Goal: Task Accomplishment & Management: Complete application form

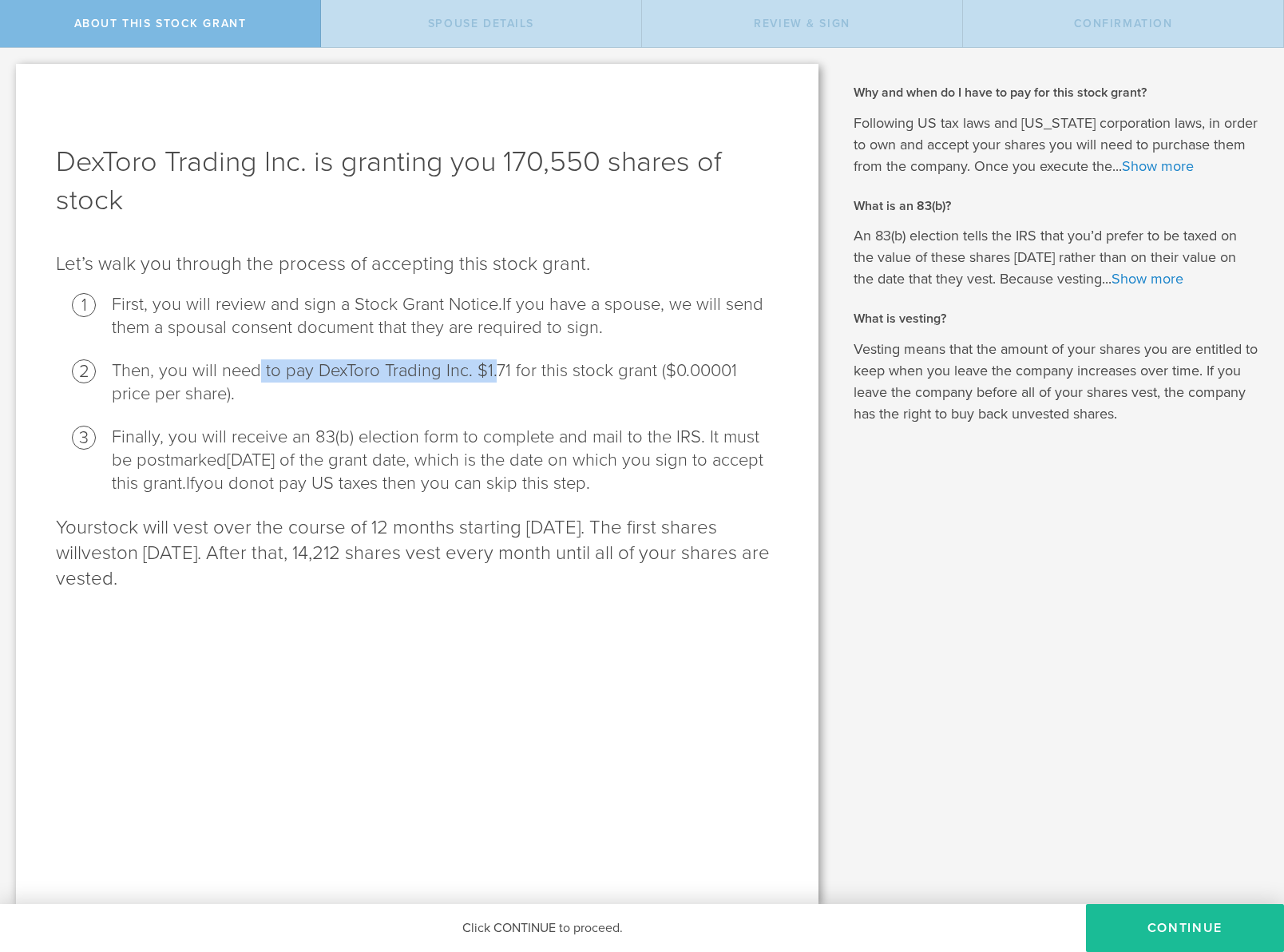
drag, startPoint x: 495, startPoint y: 371, endPoint x: 254, endPoint y: 371, distance: 241.0
click at [254, 371] on li "Then, you will need to pay DexToro Trading Inc. $1.71 for this stock grant ($0.…" at bounding box center [445, 382] width 666 height 47
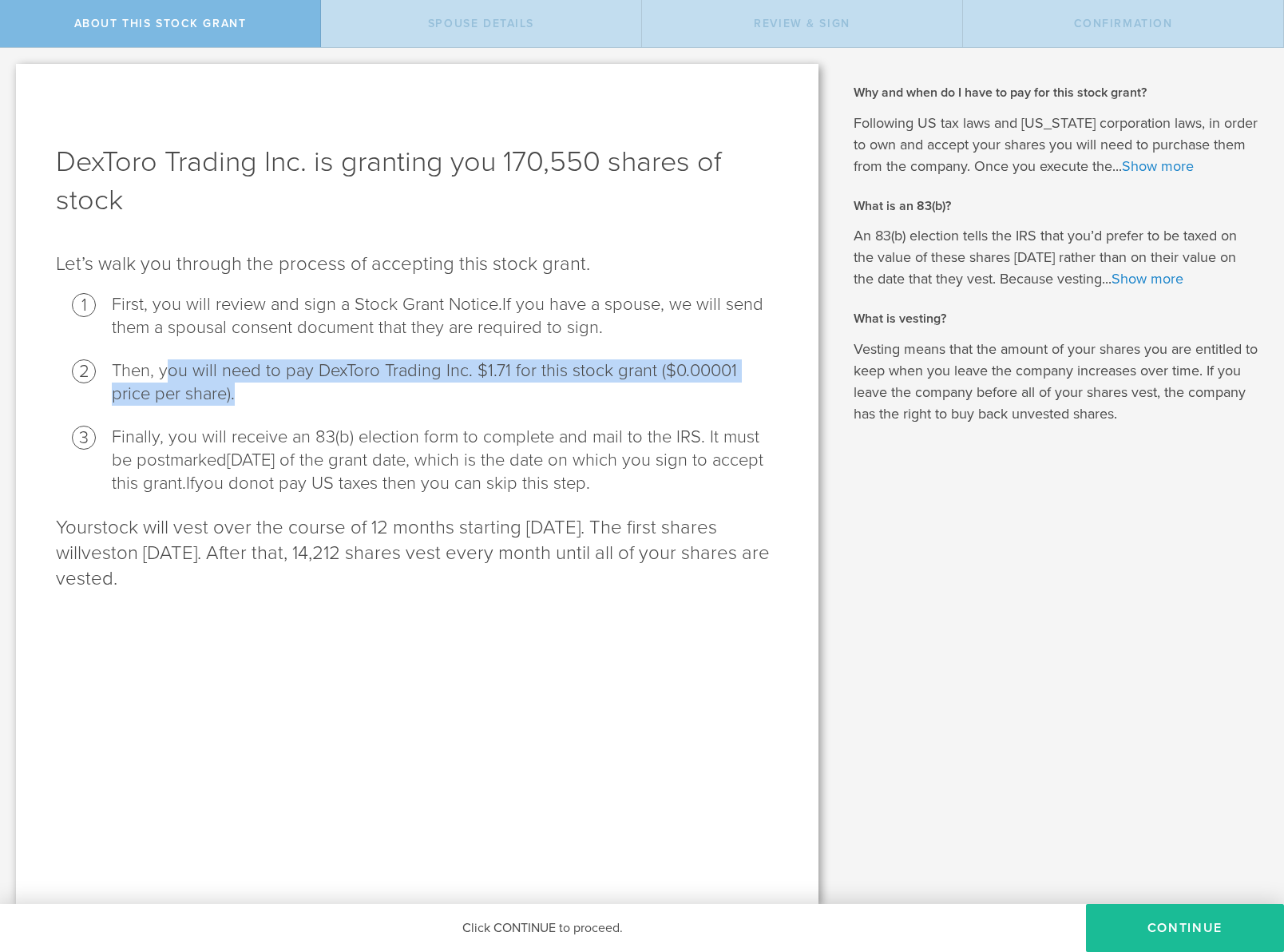
drag, startPoint x: 238, startPoint y: 364, endPoint x: 464, endPoint y: 385, distance: 227.0
click at [464, 385] on li "Then, you will need to pay DexToro Trading Inc. $1.71 for this stock grant ($0.…" at bounding box center [445, 382] width 666 height 47
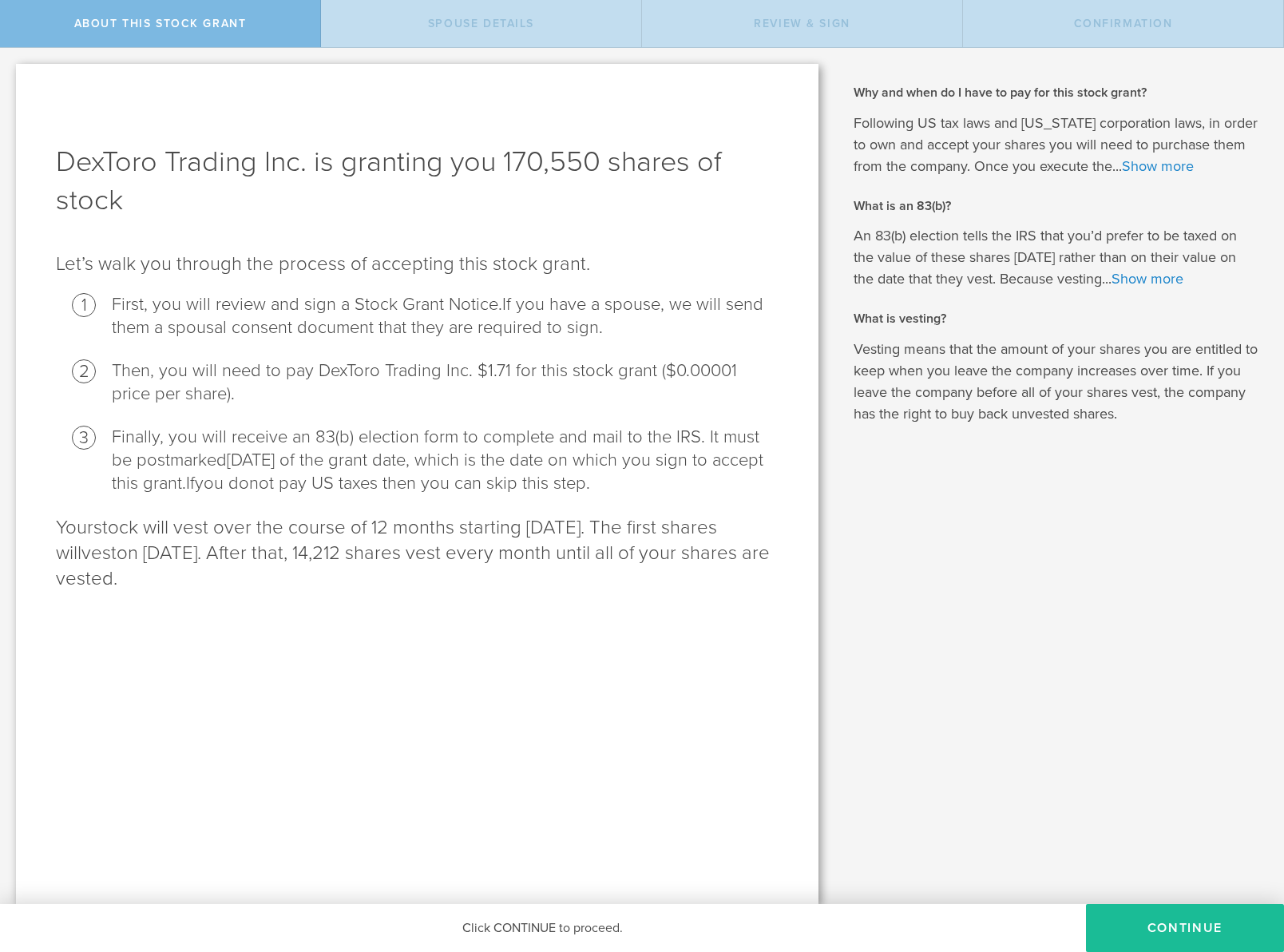
click at [559, 367] on li "Then, you will need to pay DexToro Trading Inc. $1.71 for this stock grant ($0.…" at bounding box center [445, 382] width 666 height 47
drag, startPoint x: 613, startPoint y: 370, endPoint x: 403, endPoint y: 370, distance: 210.0
click at [403, 370] on li "Then, you will need to pay DexToro Trading Inc. $1.71 for this stock grant ($0.…" at bounding box center [445, 382] width 666 height 47
drag, startPoint x: 140, startPoint y: 456, endPoint x: 297, endPoint y: 466, distance: 157.3
click at [297, 466] on li "Finally, you will receive an 83(b) election form to complete and mail to the IR…" at bounding box center [445, 460] width 666 height 69
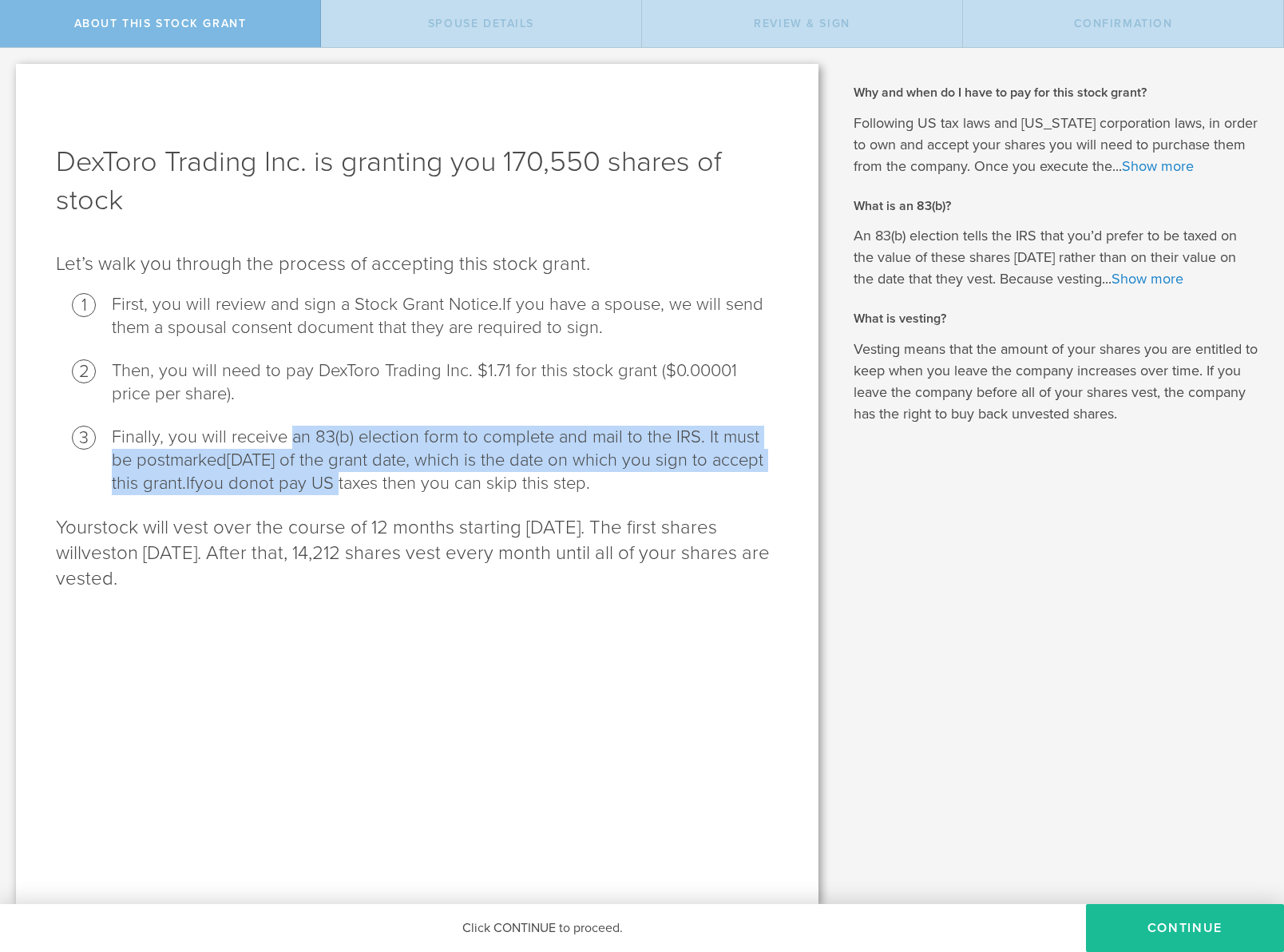
drag, startPoint x: 395, startPoint y: 481, endPoint x: 288, endPoint y: 445, distance: 112.9
click at [288, 445] on li "Finally, you will receive an 83(b) election form to complete and mail to the IR…" at bounding box center [445, 460] width 666 height 69
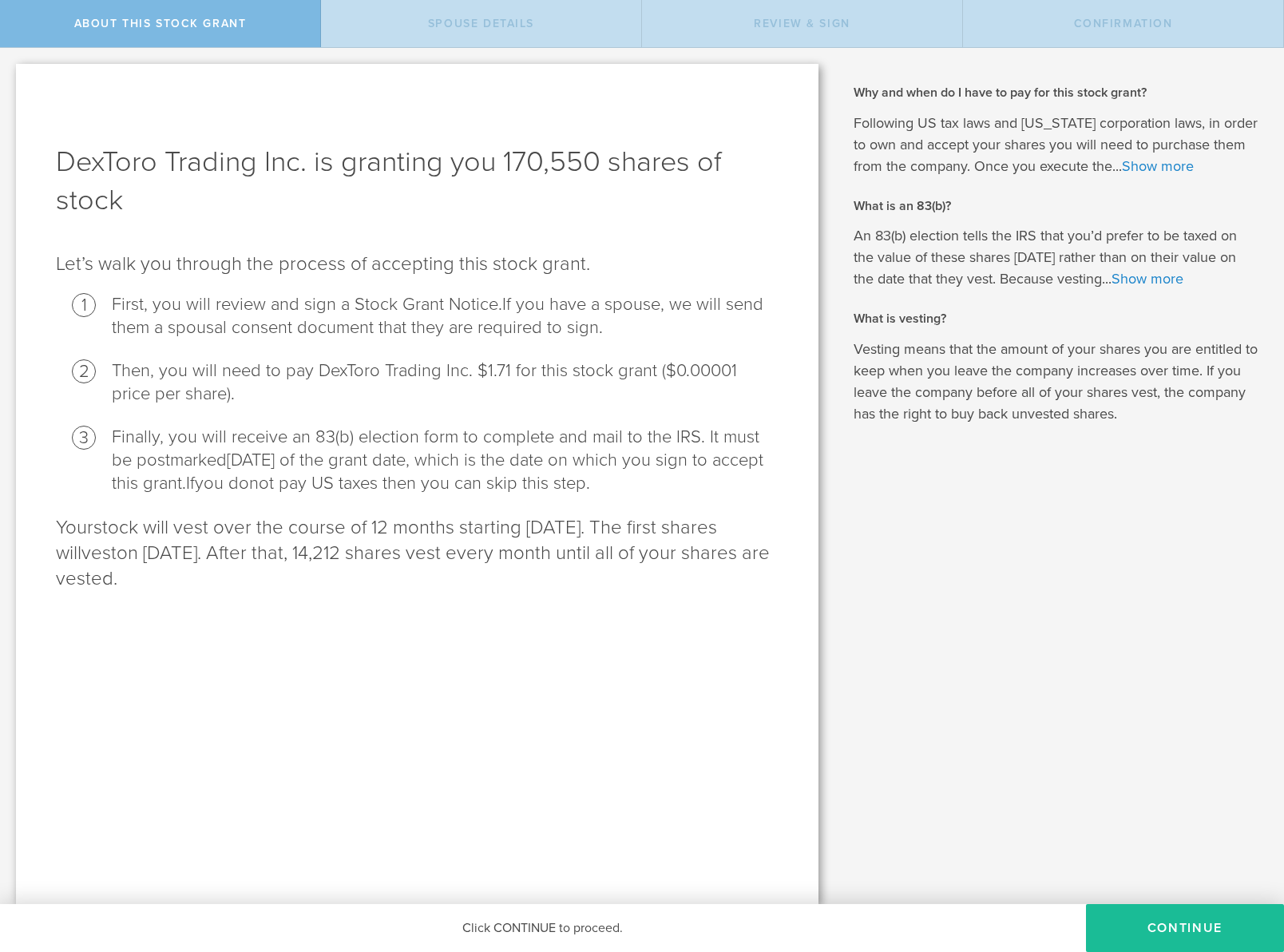
drag, startPoint x: 247, startPoint y: 443, endPoint x: 411, endPoint y: 506, distance: 175.7
click at [411, 506] on div "DexToro Trading Inc. is granting you 170,550 shares of stock Let’s walk you thr…" at bounding box center [416, 484] width 802 height 840
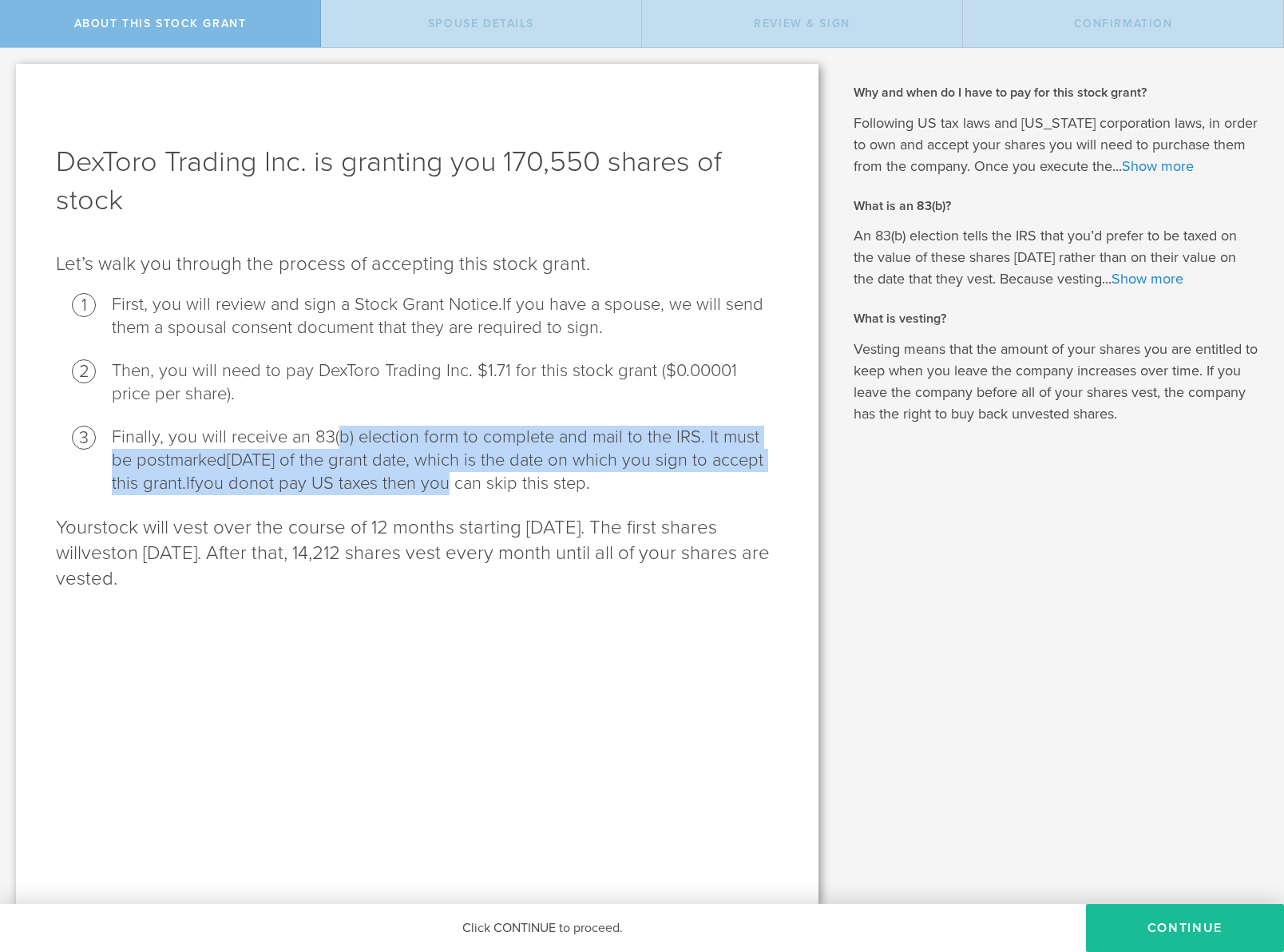
drag, startPoint x: 505, startPoint y: 493, endPoint x: 340, endPoint y: 438, distance: 173.9
click at [340, 438] on li "Finally, you will receive an 83(b) election form to complete and mail to the IR…" at bounding box center [445, 460] width 666 height 69
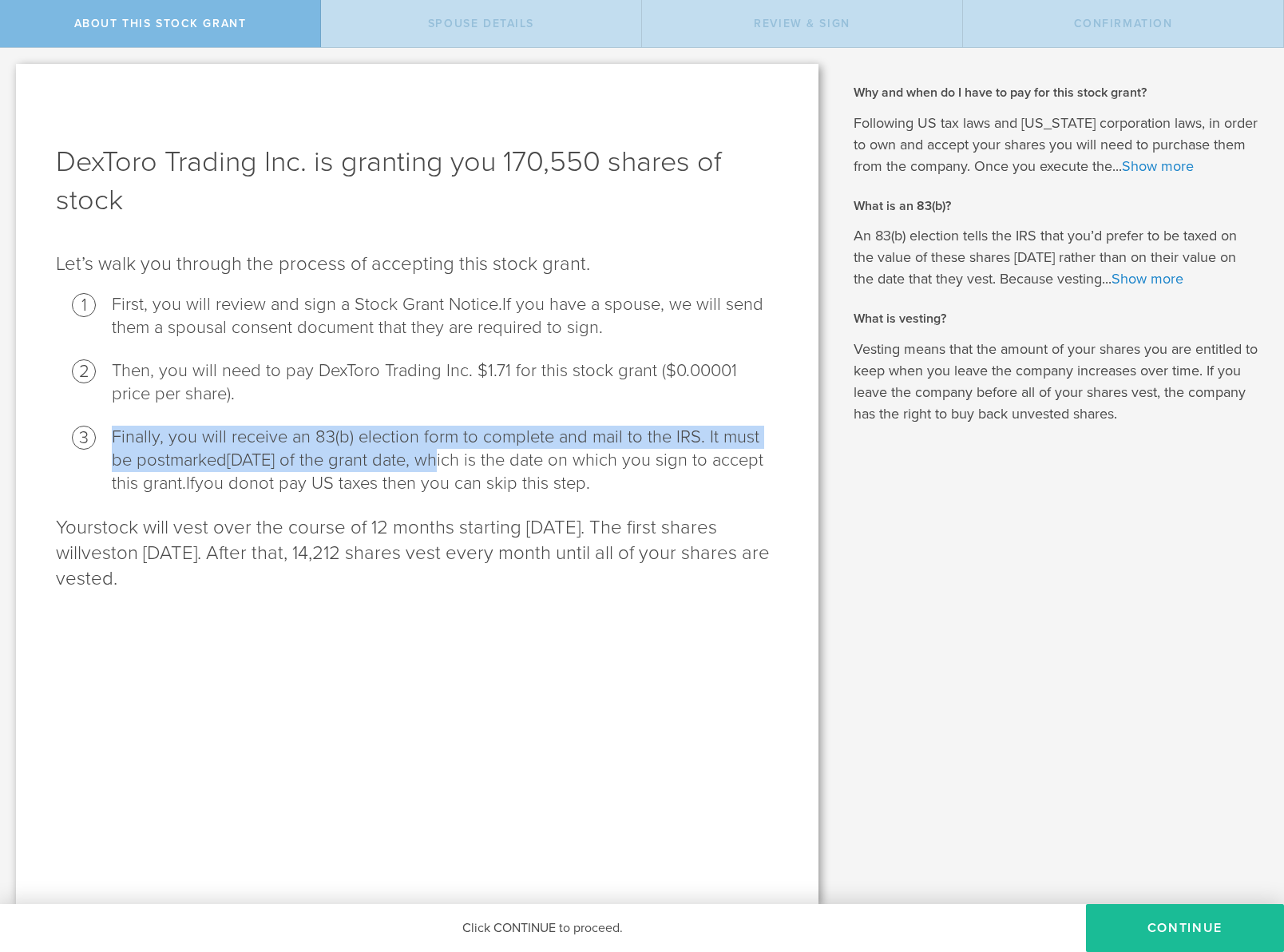
drag, startPoint x: 303, startPoint y: 411, endPoint x: 411, endPoint y: 448, distance: 114.2
click at [411, 448] on ol "First, you will review and sign a Stock Grant Notice. If you have a spouse, we …" at bounding box center [416, 394] width 723 height 202
drag, startPoint x: 454, startPoint y: 462, endPoint x: 373, endPoint y: 440, distance: 83.9
click at [373, 440] on li "Finally, you will receive an 83(b) election form to complete and mail to the IR…" at bounding box center [445, 460] width 666 height 69
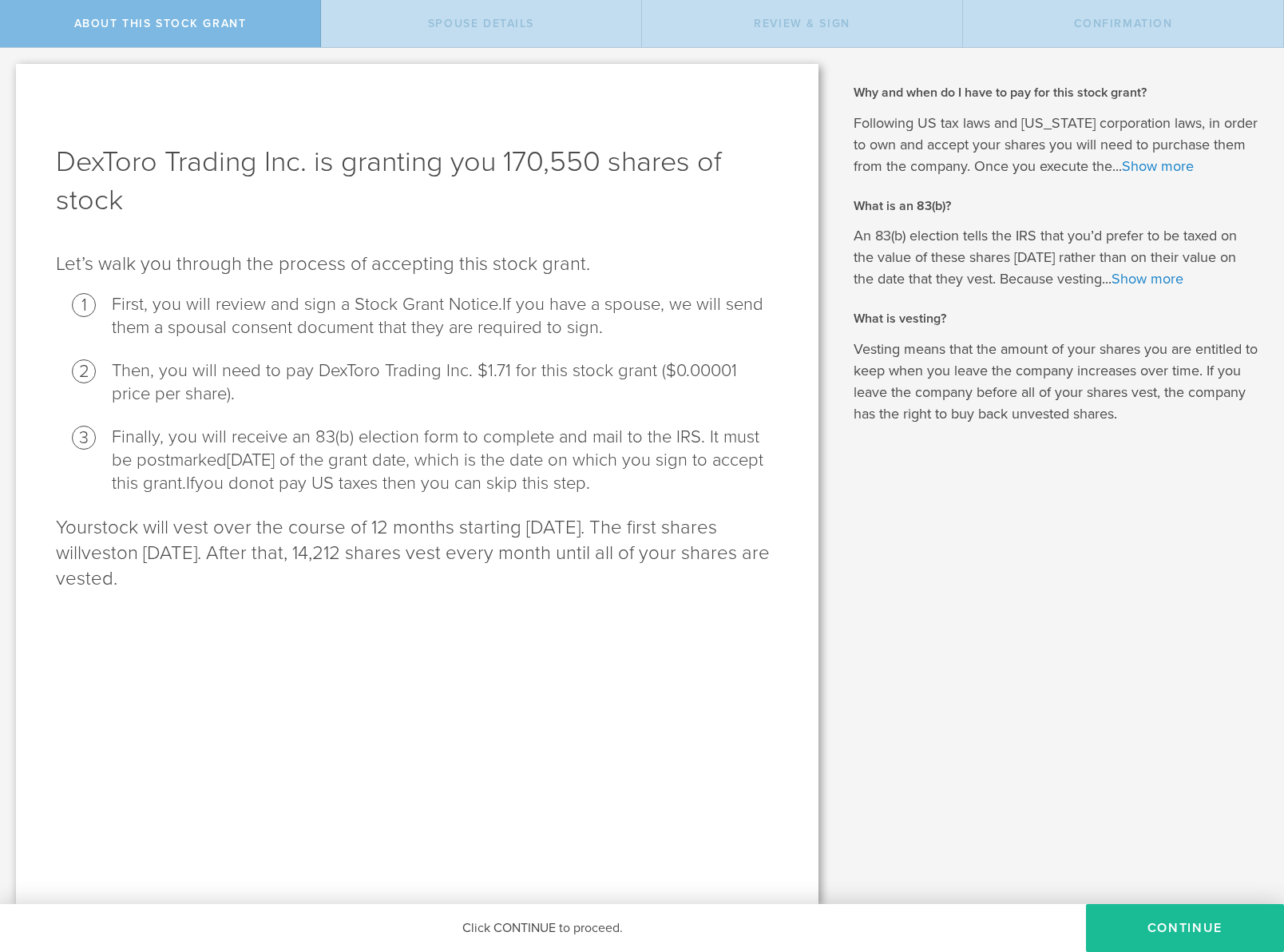
click at [420, 483] on li "Finally, you will receive an 83(b) election form to complete and mail to the IR…" at bounding box center [445, 460] width 666 height 69
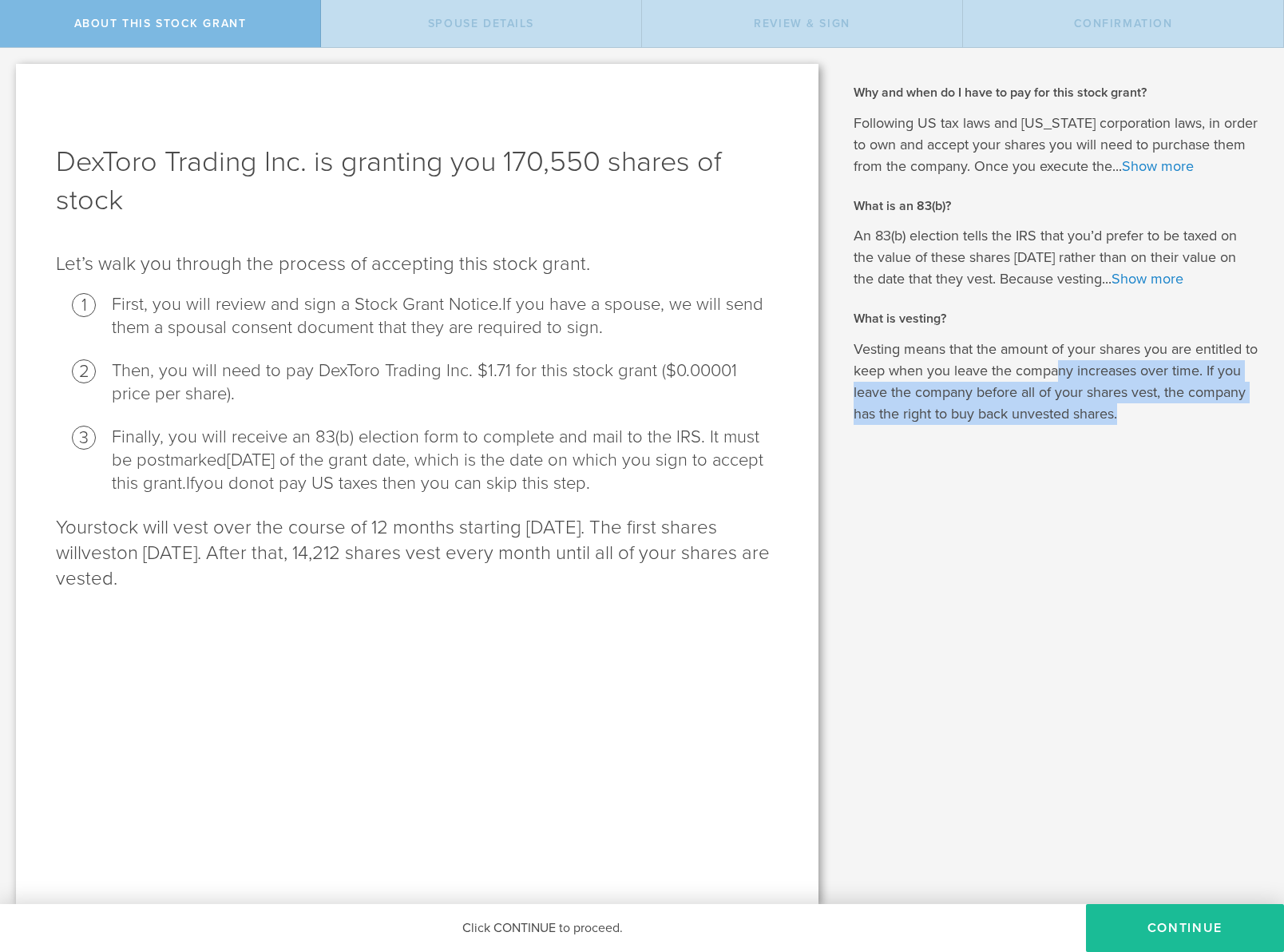
drag, startPoint x: 1160, startPoint y: 417, endPoint x: 1074, endPoint y: 365, distance: 100.5
click at [1074, 365] on p "Vesting means that the amount of your shares you are entitled to keep when you …" at bounding box center [1057, 381] width 407 height 87
drag, startPoint x: 1038, startPoint y: 359, endPoint x: 1122, endPoint y: 412, distance: 99.3
click at [1122, 412] on p "Vesting means that the amount of your shares you are entitled to keep when you …" at bounding box center [1057, 381] width 407 height 87
drag, startPoint x: 1126, startPoint y: 416, endPoint x: 1020, endPoint y: 350, distance: 124.9
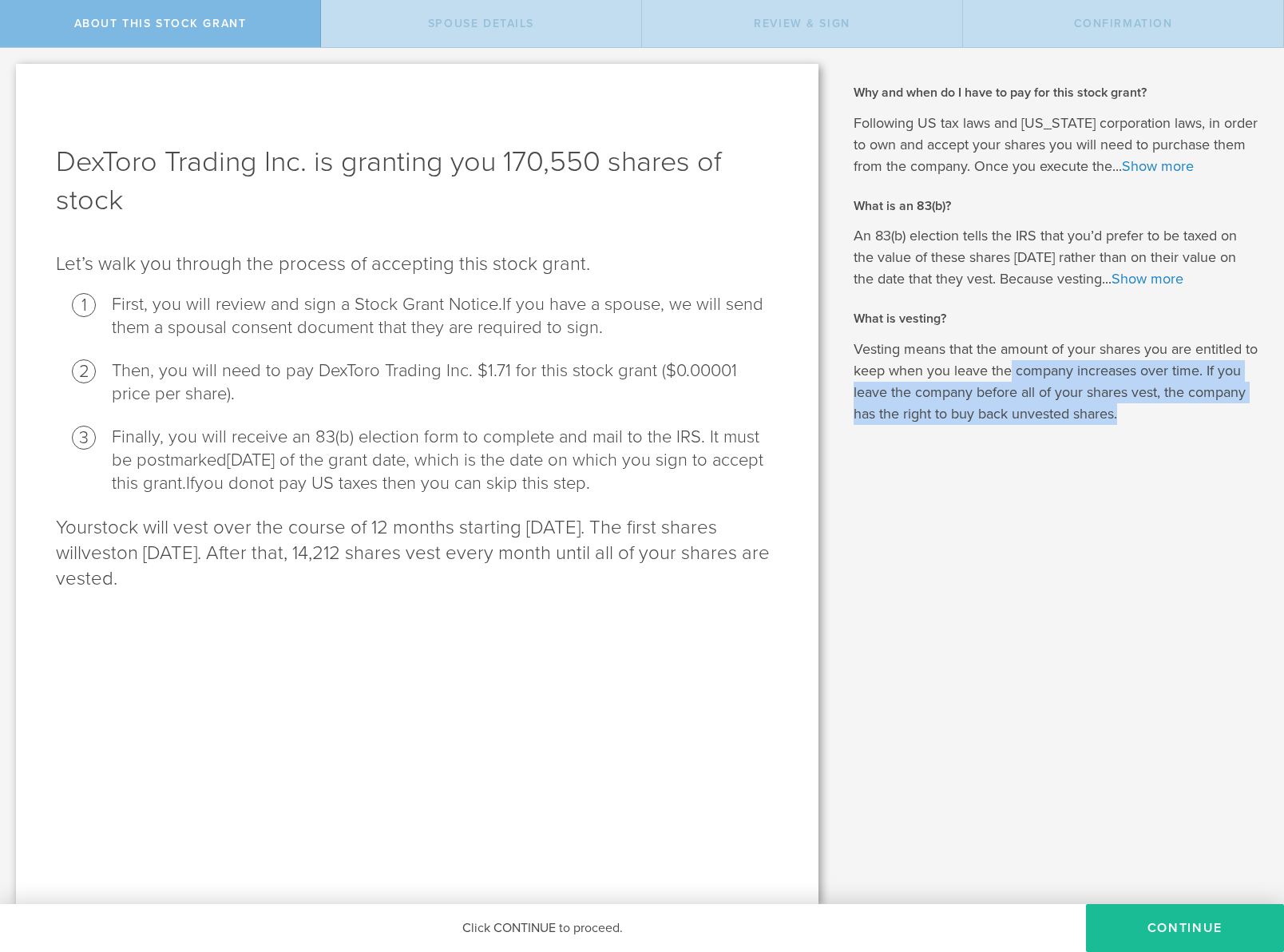
click at [1020, 350] on p "Vesting means that the amount of your shares you are entitled to keep when you …" at bounding box center [1057, 381] width 407 height 87
drag, startPoint x: 1006, startPoint y: 349, endPoint x: 1111, endPoint y: 420, distance: 126.8
click at [1111, 420] on p "Vesting means that the amount of your shares you are entitled to keep when you …" at bounding box center [1057, 381] width 407 height 87
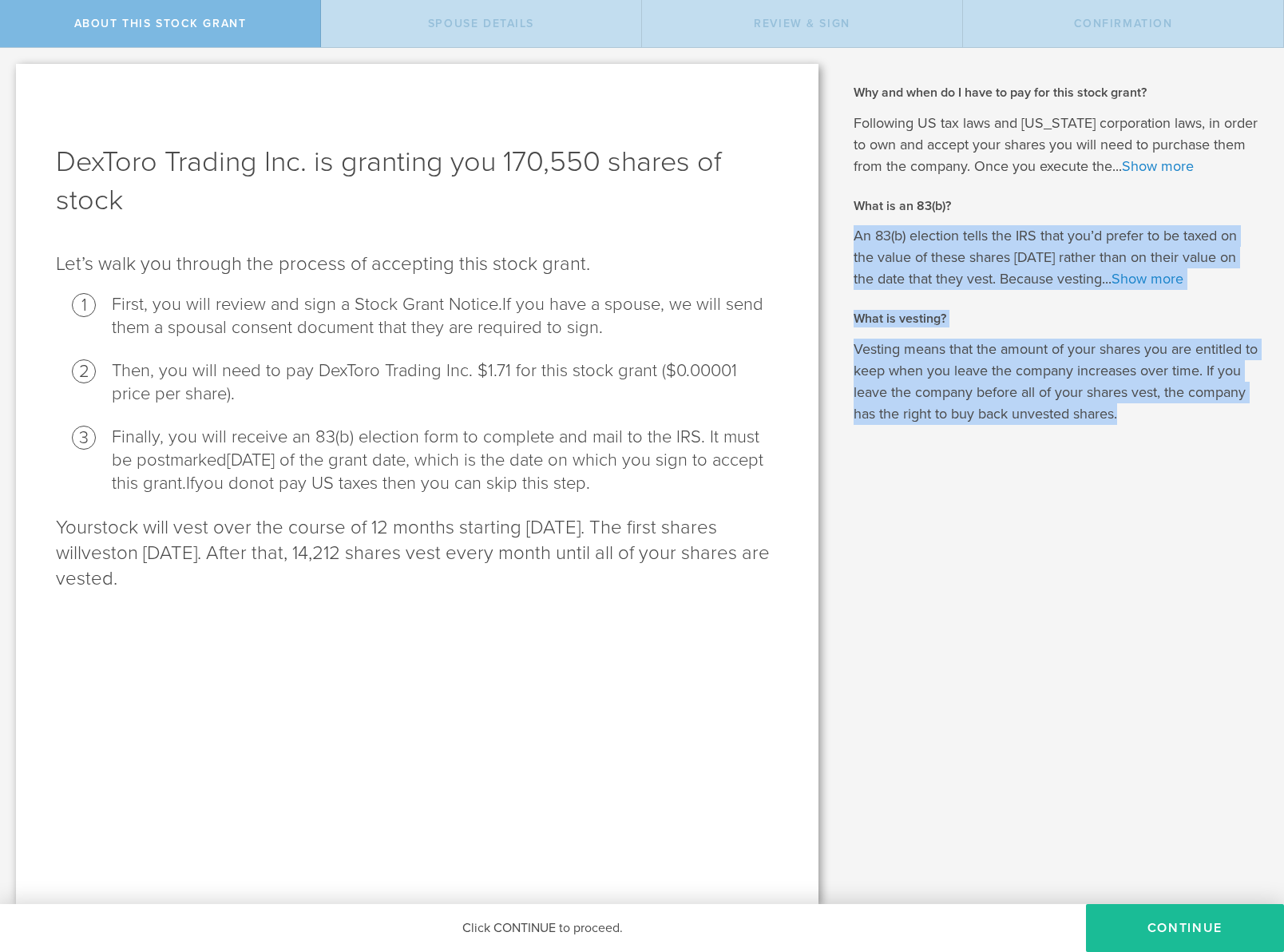
drag, startPoint x: 1135, startPoint y: 407, endPoint x: 1054, endPoint y: 328, distance: 113.1
click at [1054, 328] on span "What is vesting? Vesting means that the amount of your shares you are entitled …" at bounding box center [1057, 368] width 407 height 115
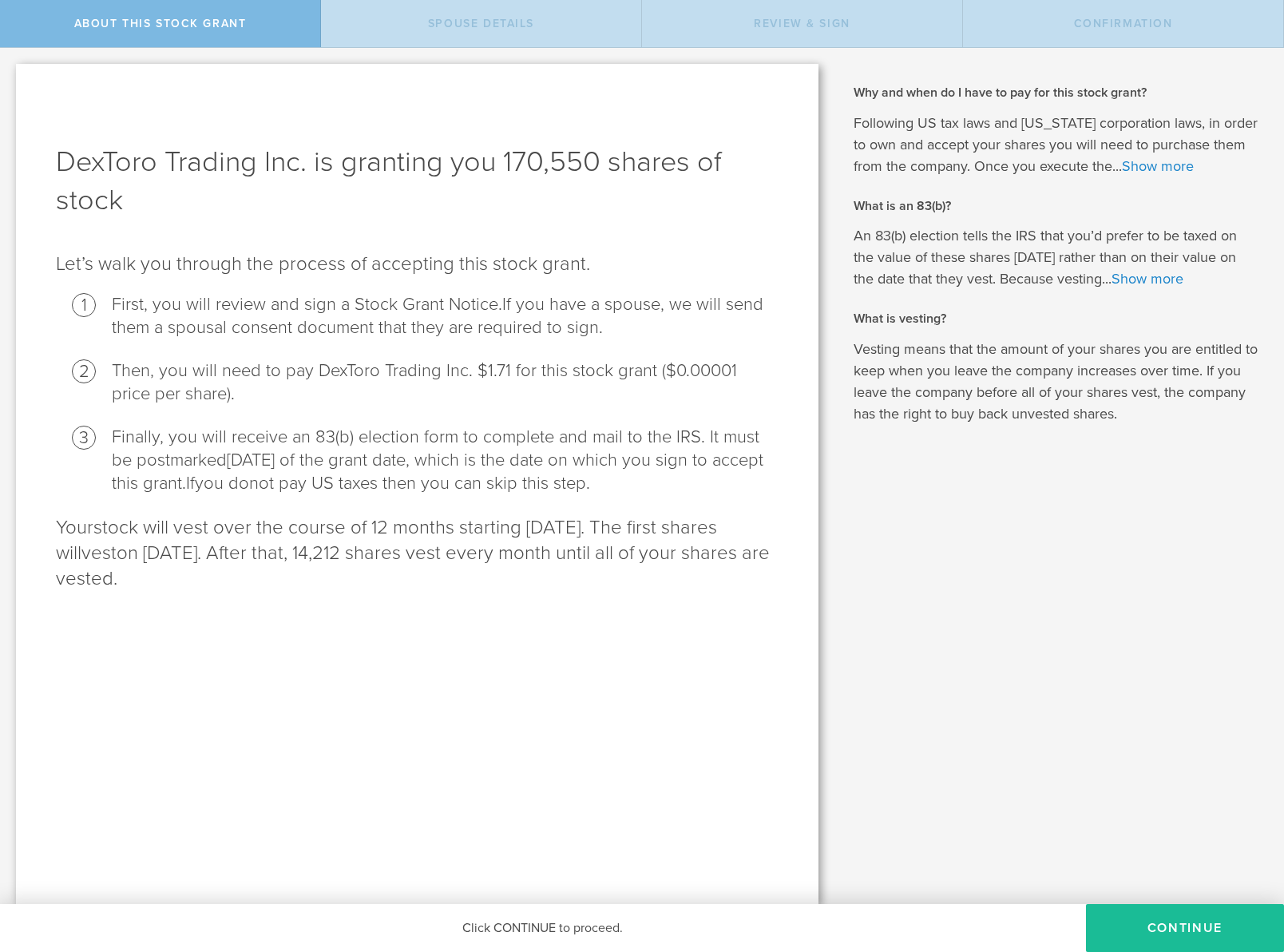
click at [1083, 358] on p "Vesting means that the amount of your shares you are entitled to keep when you …" at bounding box center [1057, 381] width 407 height 87
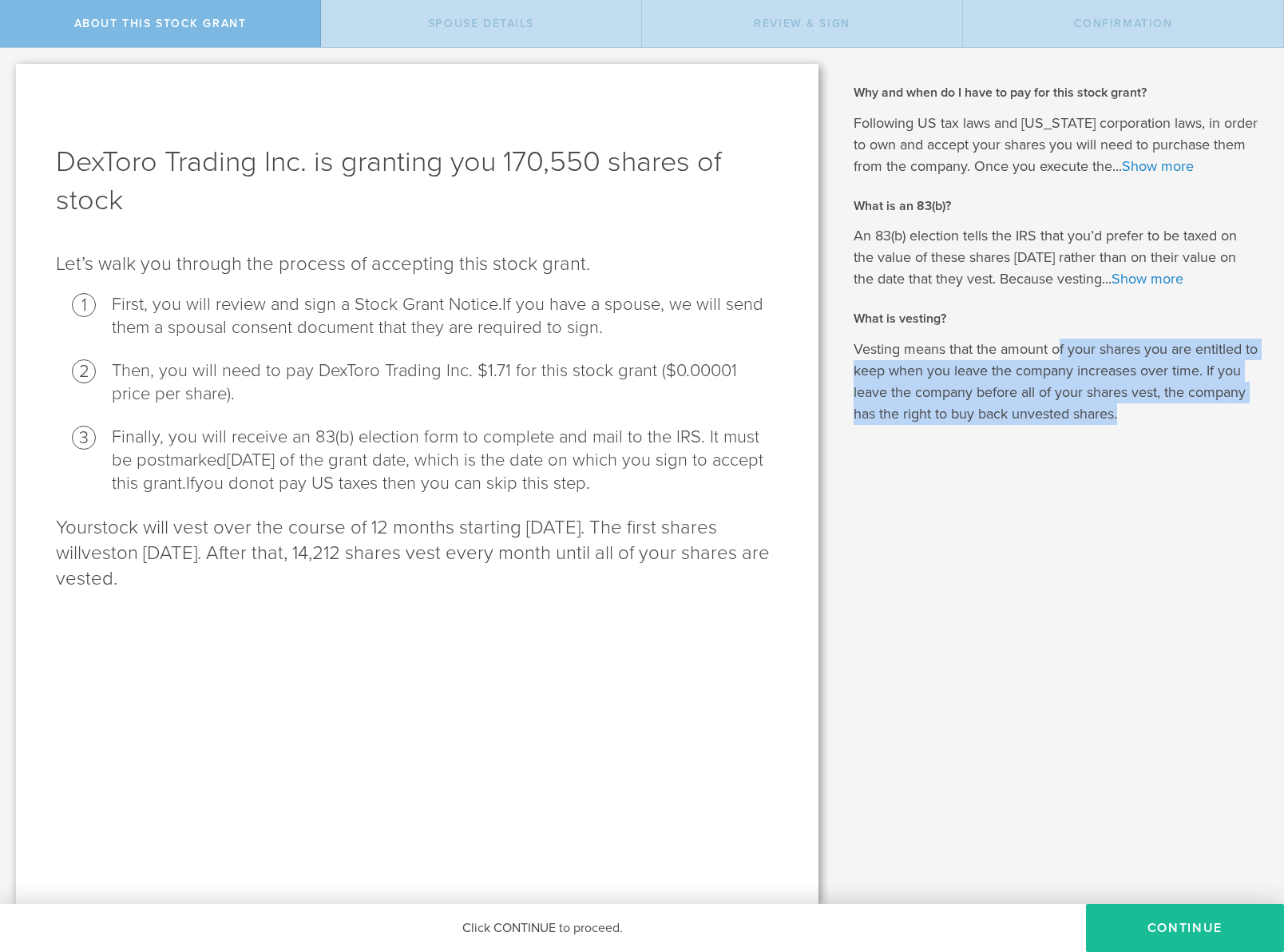
drag, startPoint x: 1058, startPoint y: 350, endPoint x: 1139, endPoint y: 423, distance: 109.0
click at [1139, 423] on p "Vesting means that the amount of your shares you are entitled to keep when you …" at bounding box center [1057, 381] width 407 height 87
drag, startPoint x: 1139, startPoint y: 423, endPoint x: 1032, endPoint y: 370, distance: 119.4
click at [1032, 370] on p "Vesting means that the amount of your shares you are entitled to keep when you …" at bounding box center [1057, 381] width 407 height 87
click at [1144, 415] on p "Vesting means that the amount of your shares you are entitled to keep when you …" at bounding box center [1057, 381] width 407 height 87
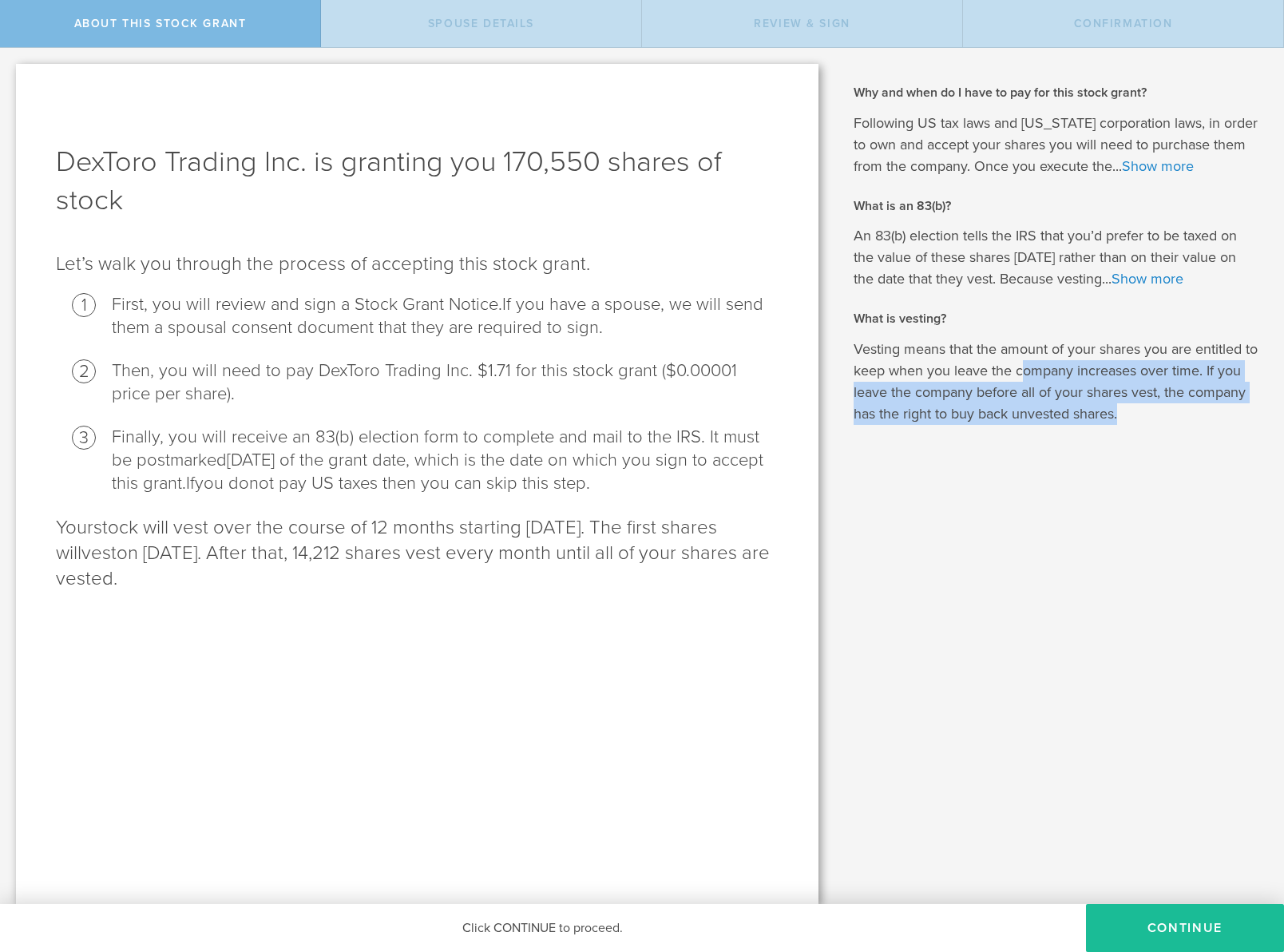
drag, startPoint x: 1144, startPoint y: 415, endPoint x: 1038, endPoint y: 363, distance: 118.1
click at [1038, 364] on p "Vesting means that the amount of your shares you are entitled to keep when you …" at bounding box center [1057, 381] width 407 height 87
drag, startPoint x: 1031, startPoint y: 361, endPoint x: 1140, endPoint y: 406, distance: 117.9
click at [1140, 406] on p "Vesting means that the amount of your shares you are entitled to keep when you …" at bounding box center [1057, 381] width 407 height 87
drag, startPoint x: 1144, startPoint y: 419, endPoint x: 1050, endPoint y: 346, distance: 119.0
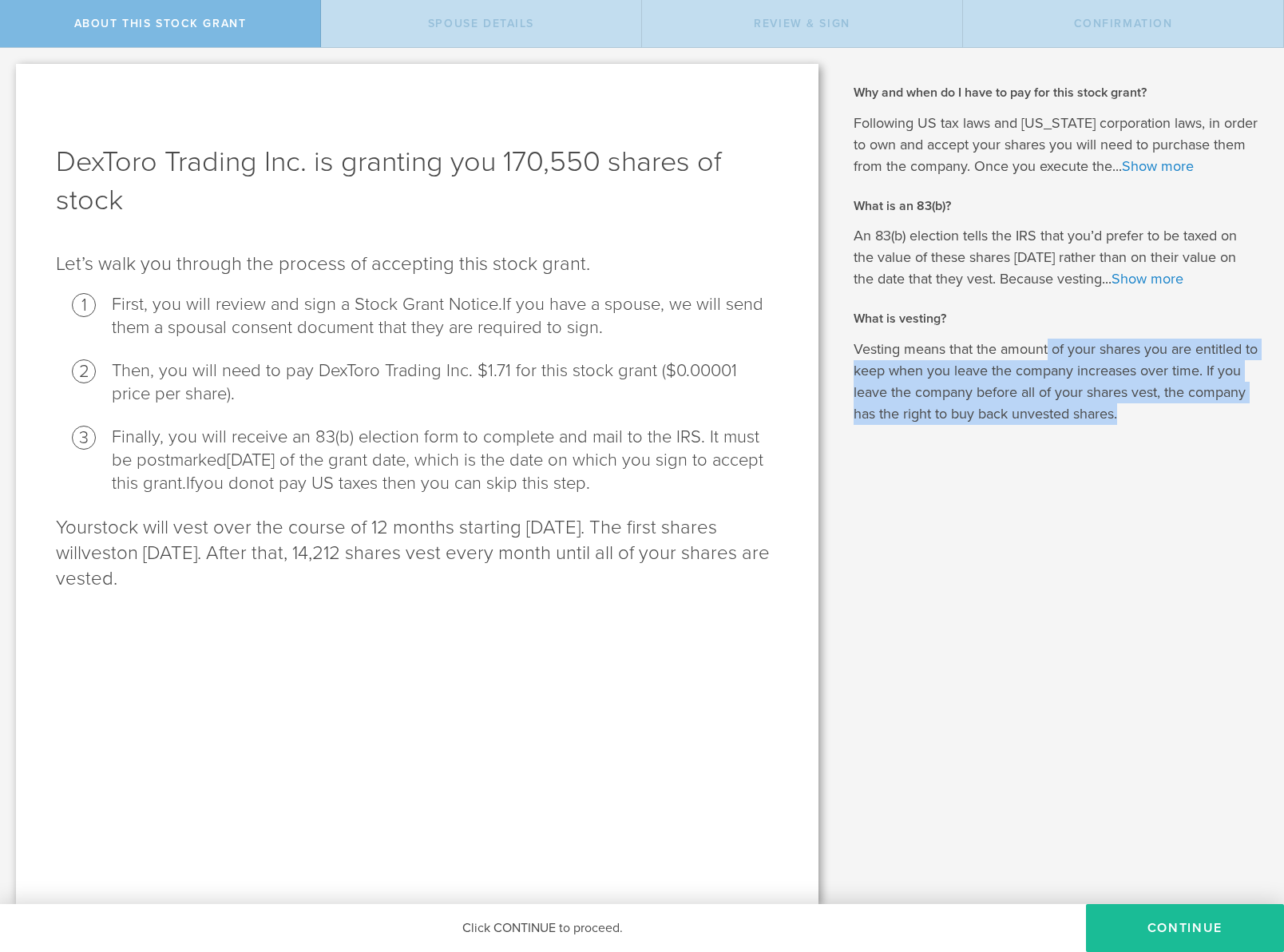
click at [1050, 349] on p "Vesting means that the amount of your shares you are entitled to keep when you …" at bounding box center [1057, 381] width 407 height 87
click at [1194, 933] on button "CONTINUE" at bounding box center [1185, 927] width 198 height 48
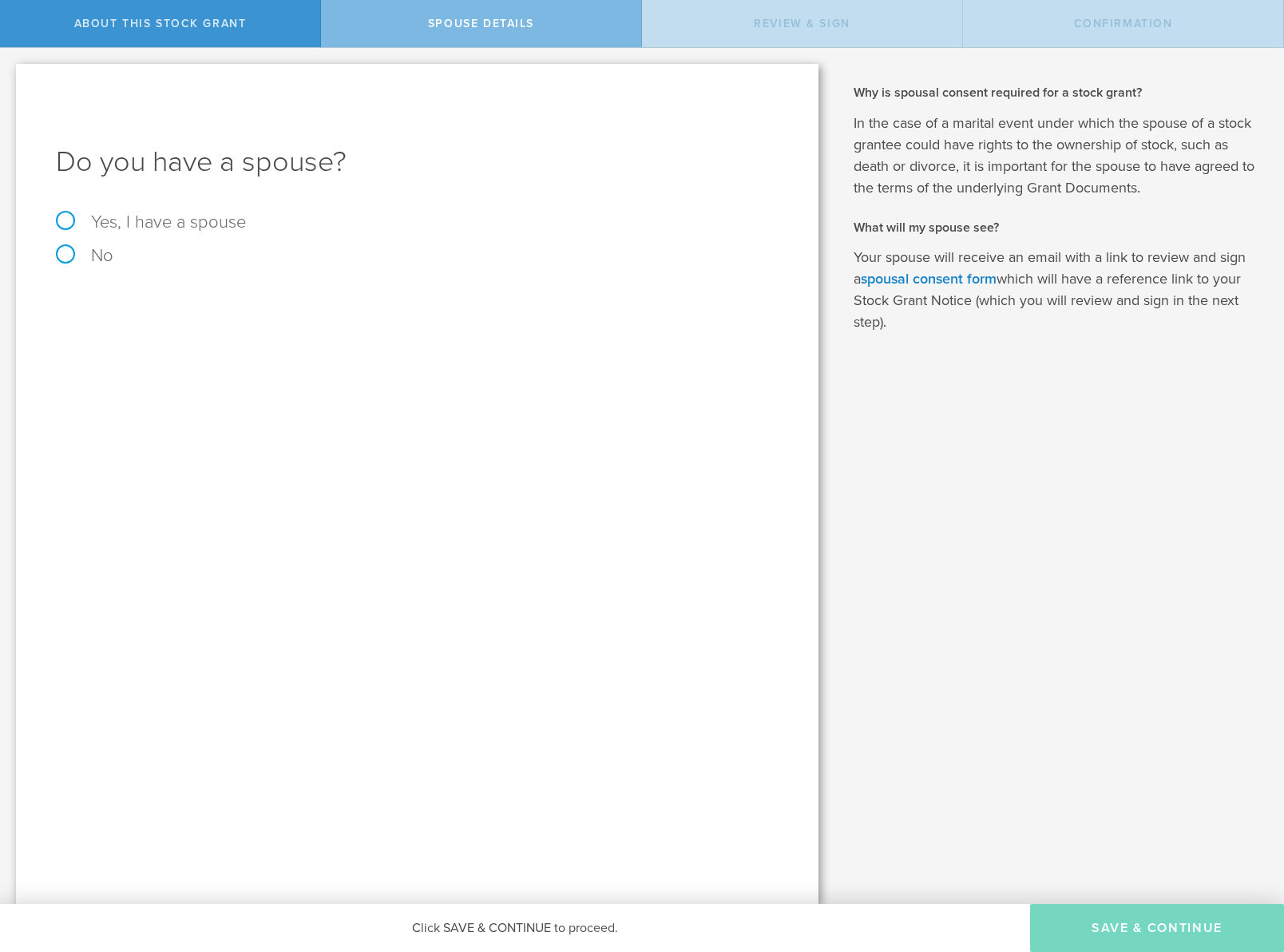
click at [180, 216] on label "Yes, I have a spouse" at bounding box center [416, 222] width 723 height 18
click at [11, 74] on input "Yes, I have a spouse" at bounding box center [5, 60] width 11 height 25
radio input "true"
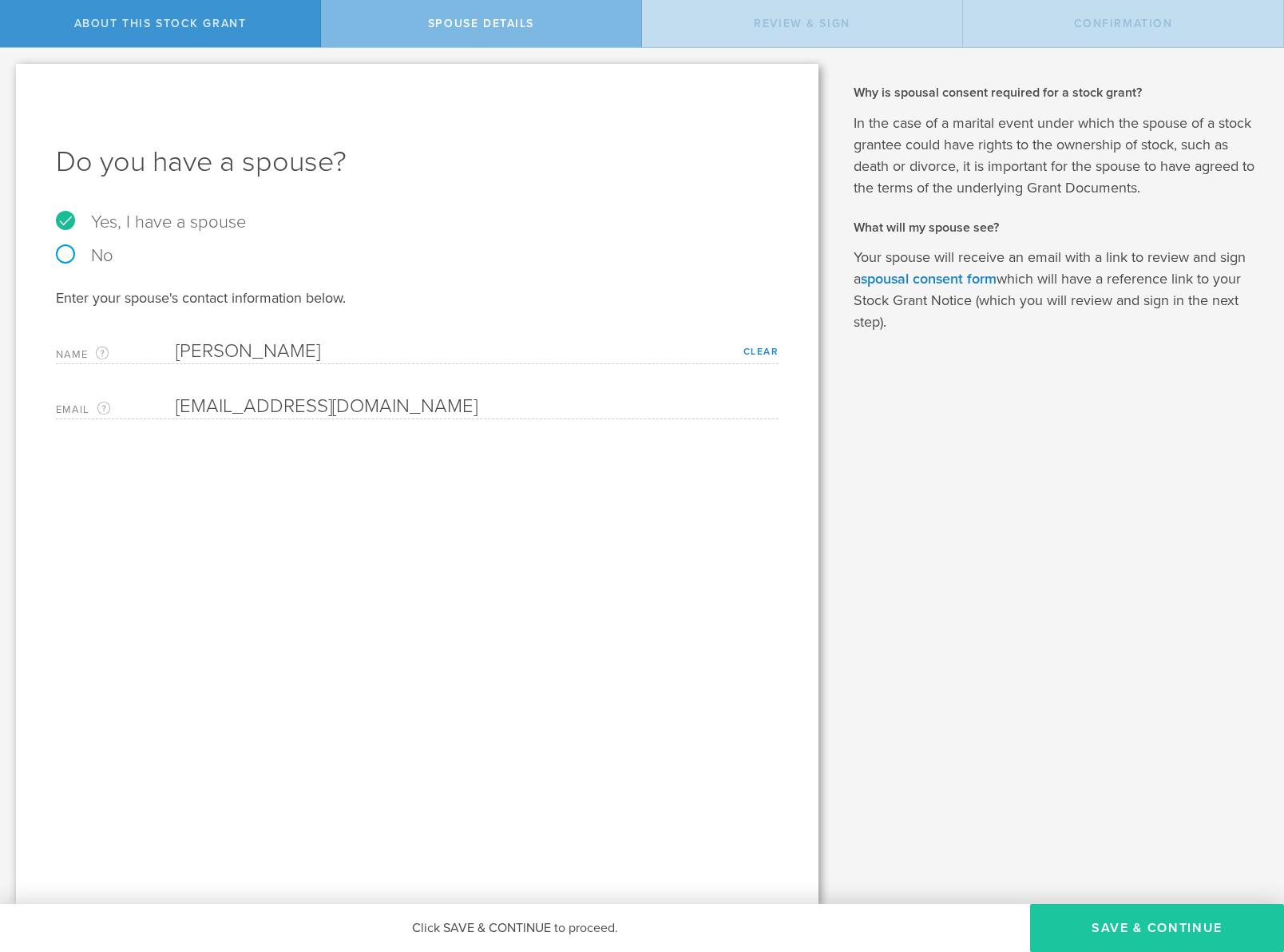
click at [1187, 918] on button "Save & Continue" at bounding box center [1157, 927] width 254 height 48
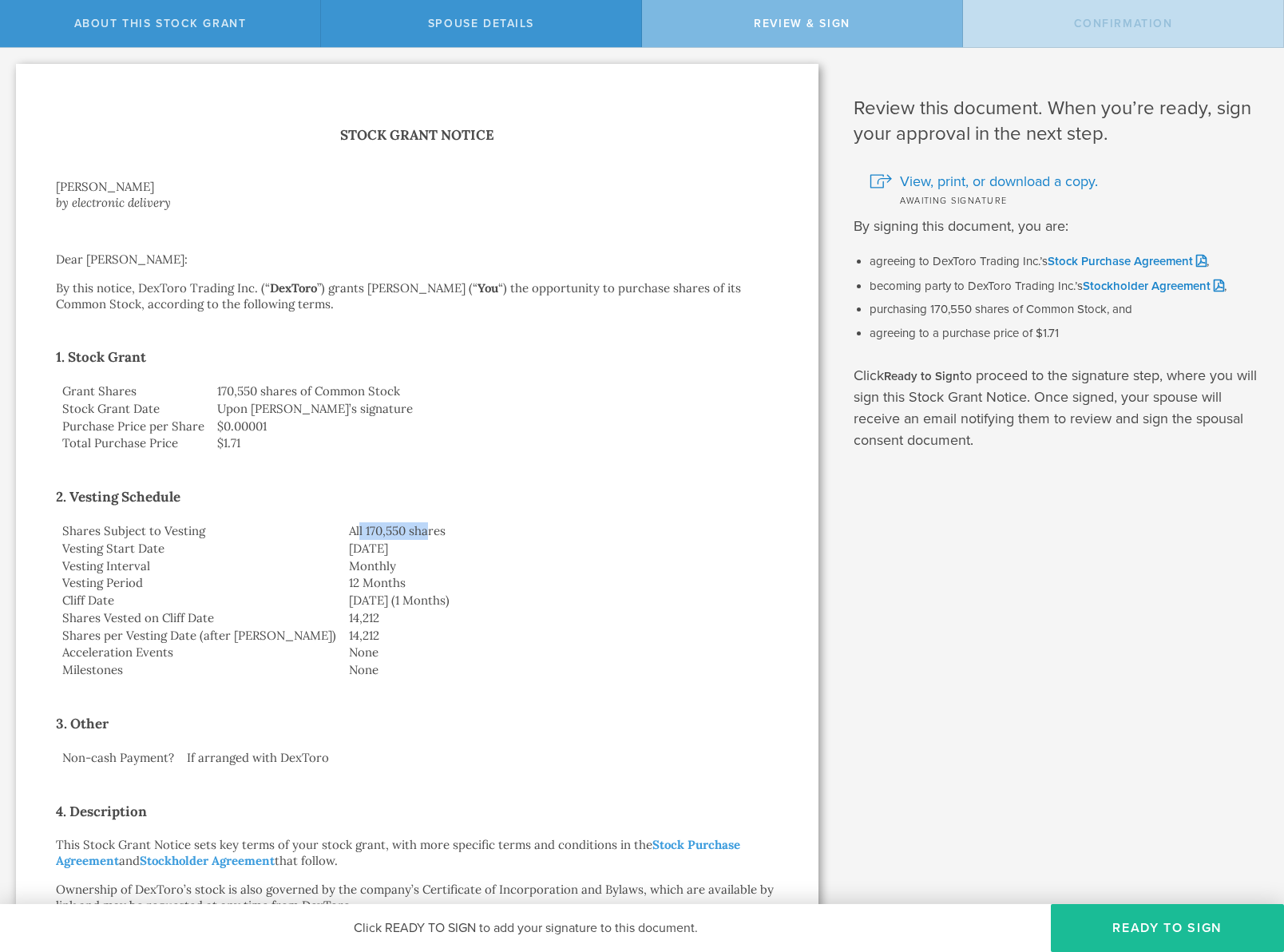
drag, startPoint x: 350, startPoint y: 533, endPoint x: 282, endPoint y: 532, distance: 68.0
click at [342, 533] on td "All 170,550 shares" at bounding box center [560, 531] width 436 height 18
click at [342, 573] on td "Monthly" at bounding box center [560, 566] width 436 height 18
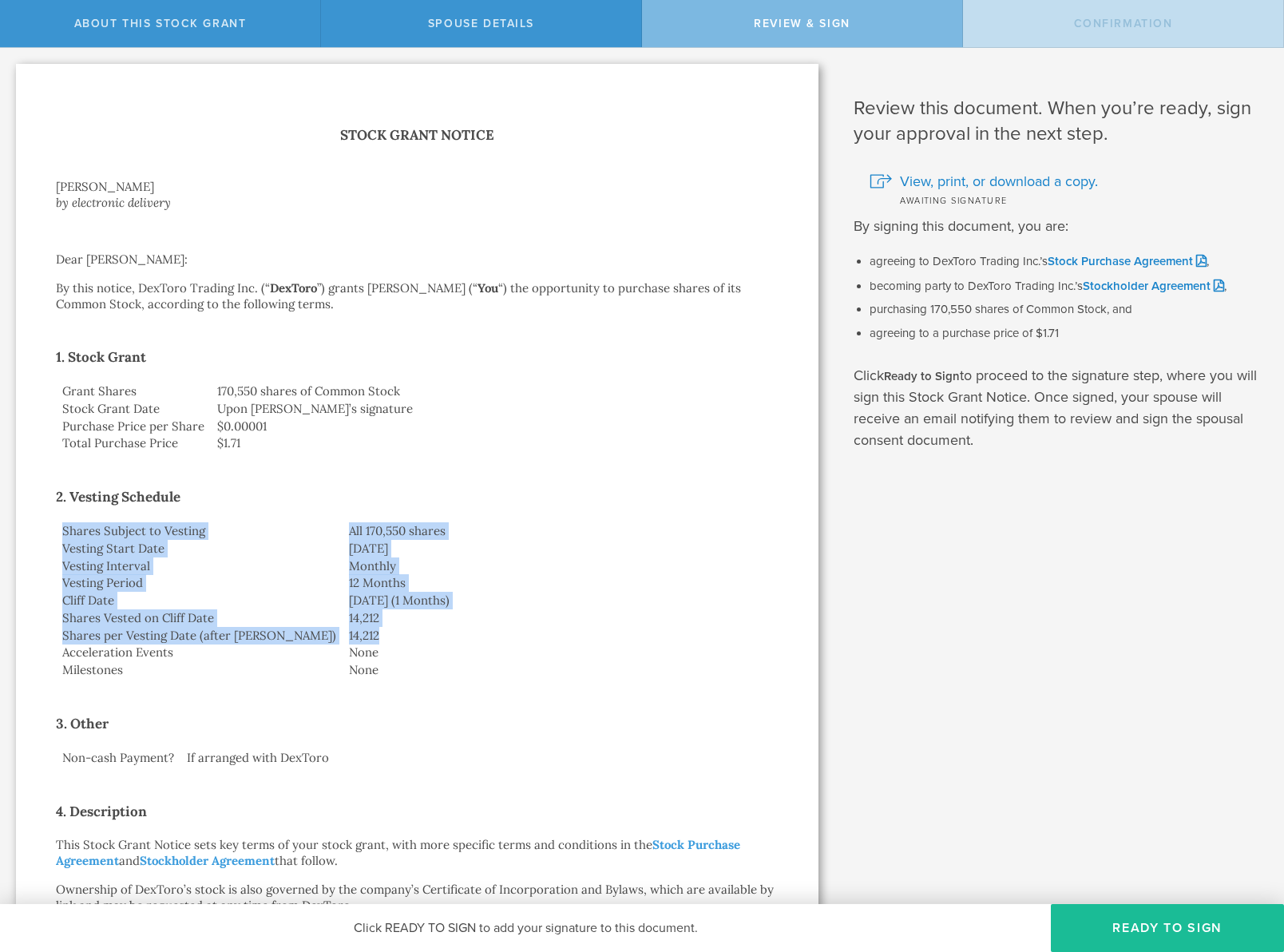
drag, startPoint x: 319, startPoint y: 641, endPoint x: 308, endPoint y: 475, distance: 166.4
click at [308, 475] on div "Stock Grant Notice [PERSON_NAME] by electronic delivery Dear [PERSON_NAME]: By …" at bounding box center [416, 896] width 723 height 1544
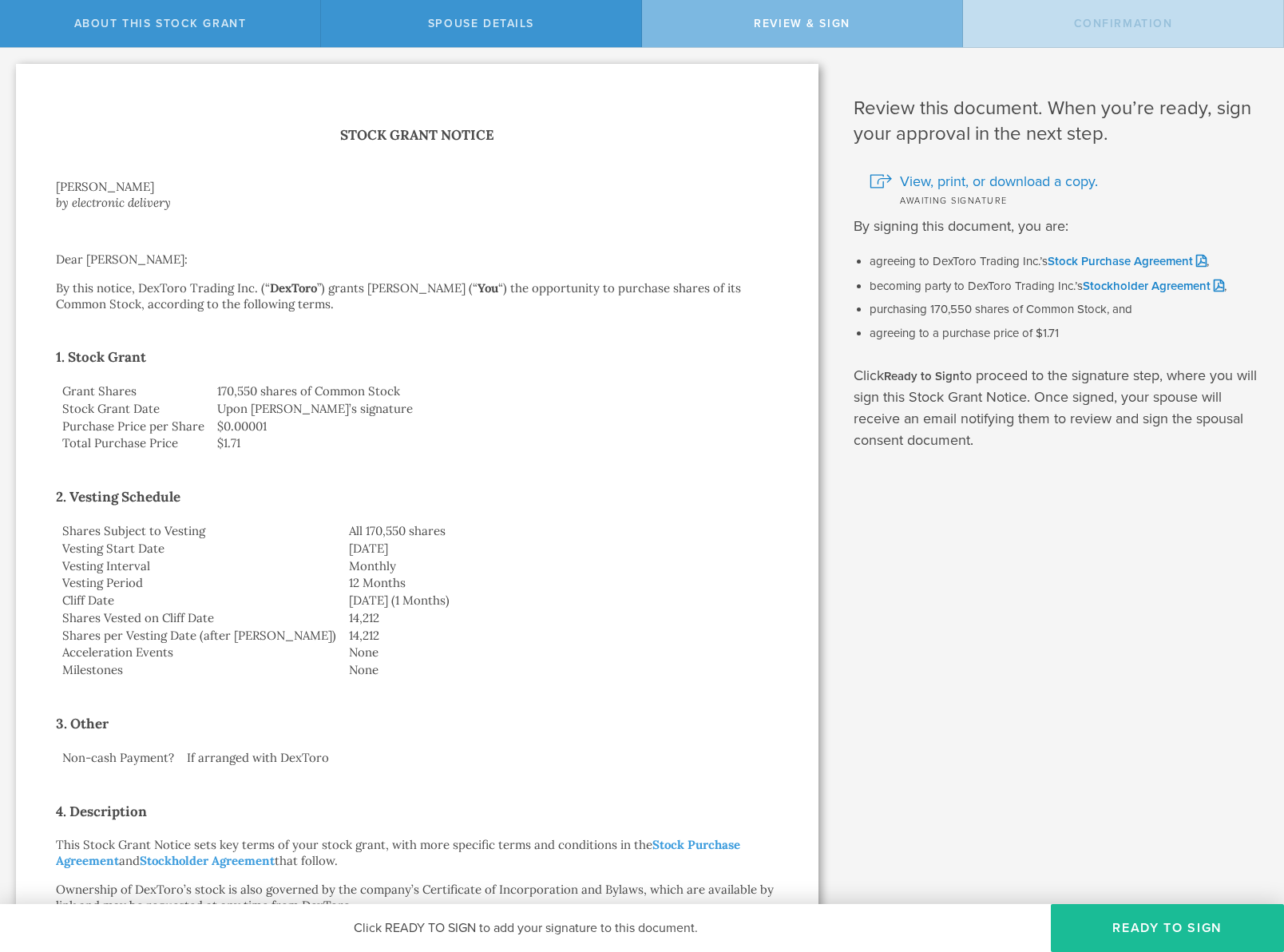
click at [342, 557] on td "Monthly" at bounding box center [560, 566] width 436 height 18
drag, startPoint x: 348, startPoint y: 660, endPoint x: 328, endPoint y: 517, distance: 144.4
click at [328, 517] on div "Stock Grant Notice [PERSON_NAME] by electronic delivery Dear [PERSON_NAME]: By …" at bounding box center [416, 896] width 723 height 1544
click at [342, 586] on td "12 Months" at bounding box center [560, 582] width 436 height 18
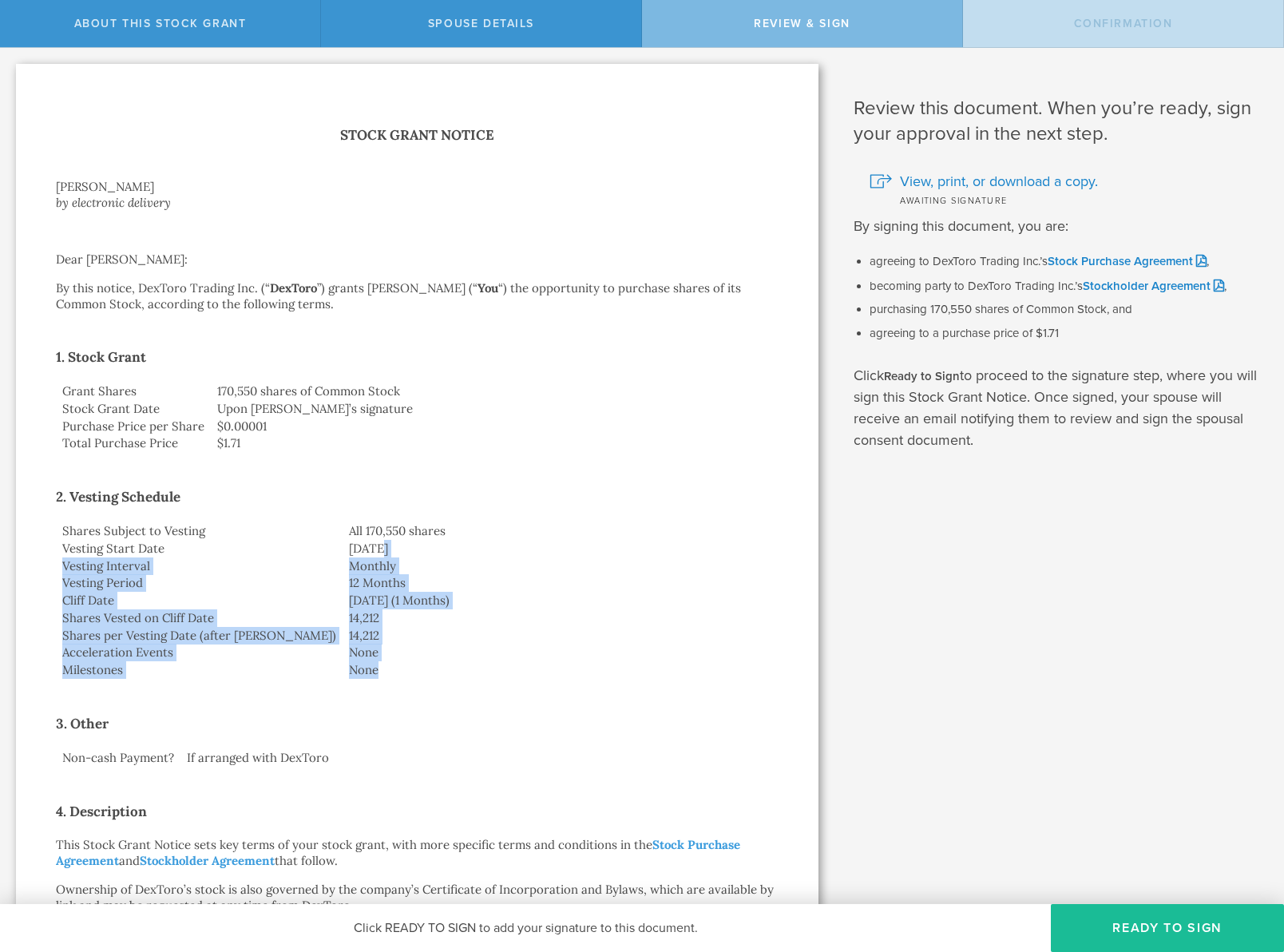
drag, startPoint x: 301, startPoint y: 543, endPoint x: 308, endPoint y: 683, distance: 140.2
click at [308, 683] on div "Stock Grant Notice [PERSON_NAME] by electronic delivery Dear [PERSON_NAME]: By …" at bounding box center [416, 896] width 723 height 1544
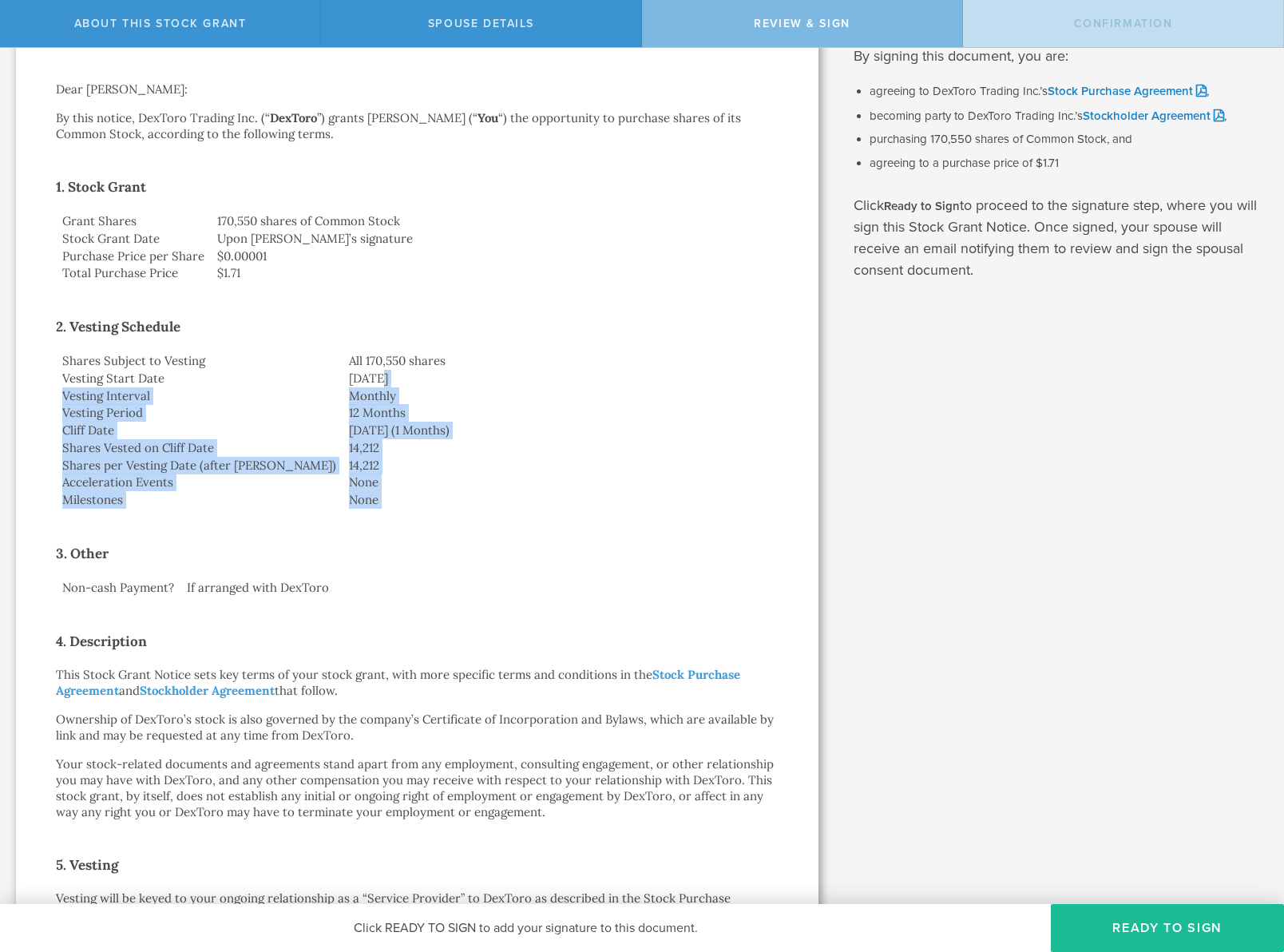
scroll to position [182, 0]
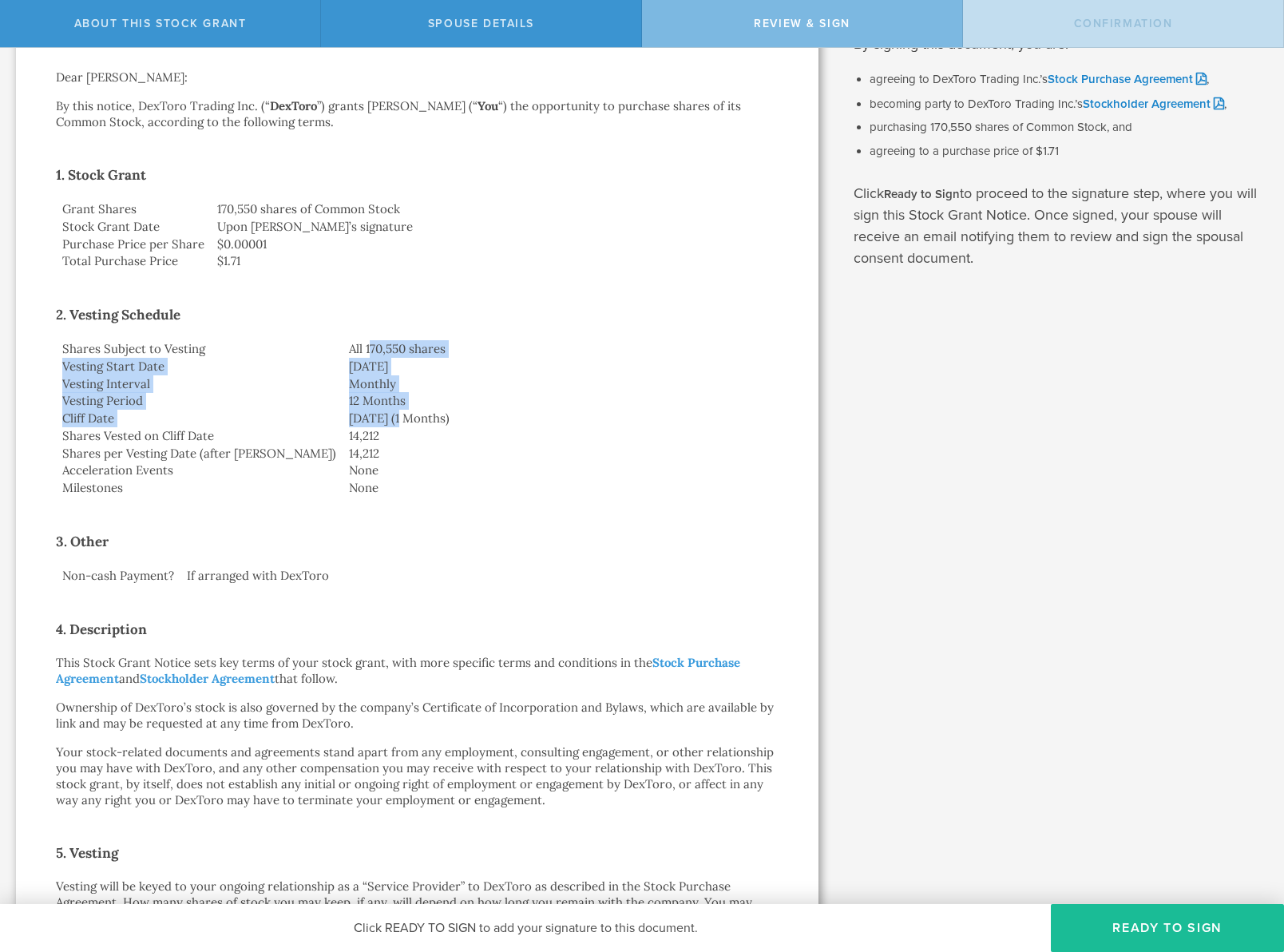
drag, startPoint x: 293, startPoint y: 348, endPoint x: 337, endPoint y: 449, distance: 110.2
click at [337, 449] on tbody "Shares Subject to Vesting All 170,550 shares Vesting Start Date [DATE] Vesting …" at bounding box center [416, 418] width 723 height 157
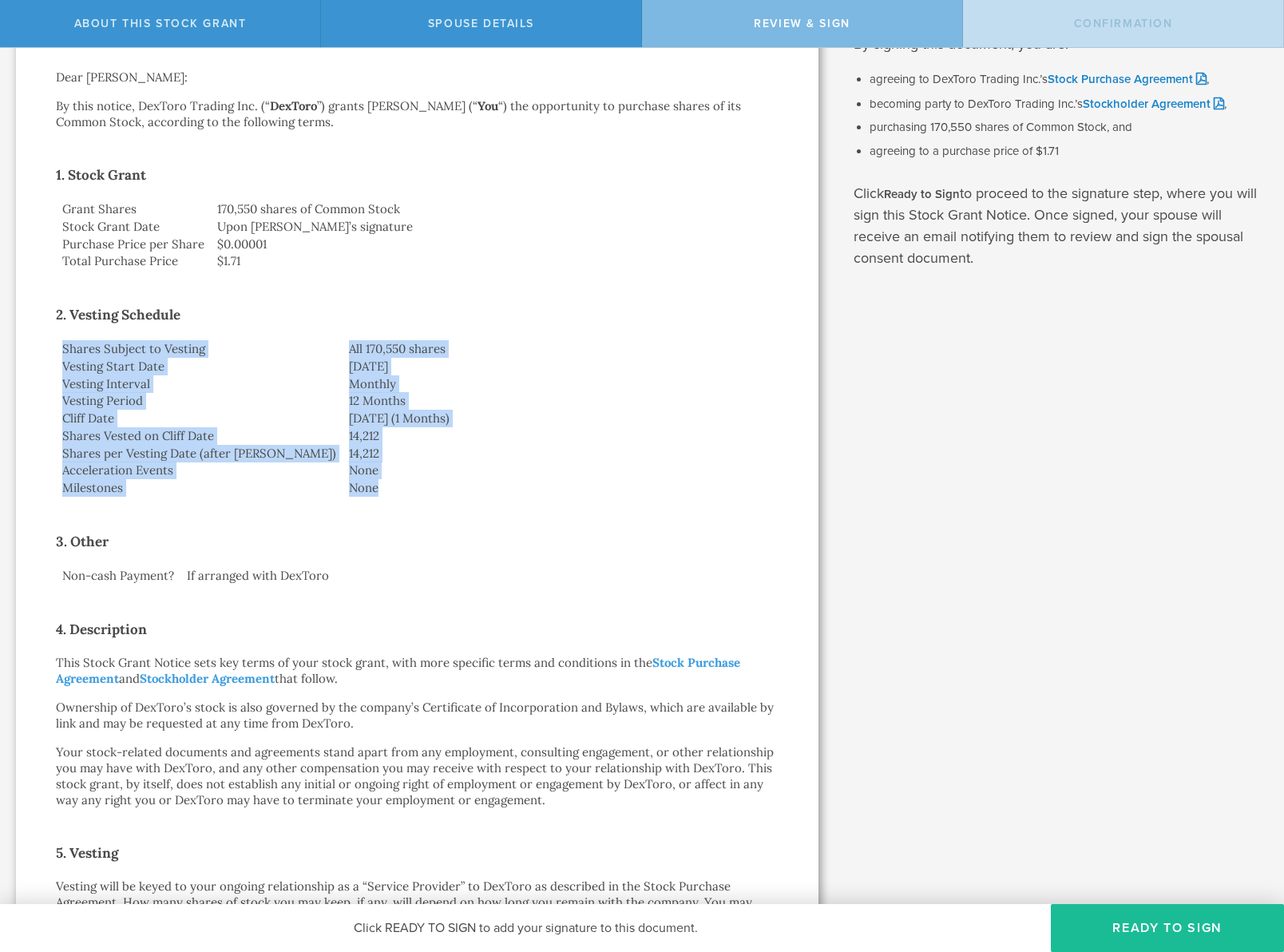
drag, startPoint x: 341, startPoint y: 492, endPoint x: 317, endPoint y: 327, distance: 166.7
click at [317, 327] on div "Stock Grant Notice [PERSON_NAME] by electronic delivery Dear [PERSON_NAME]: By …" at bounding box center [416, 714] width 723 height 1544
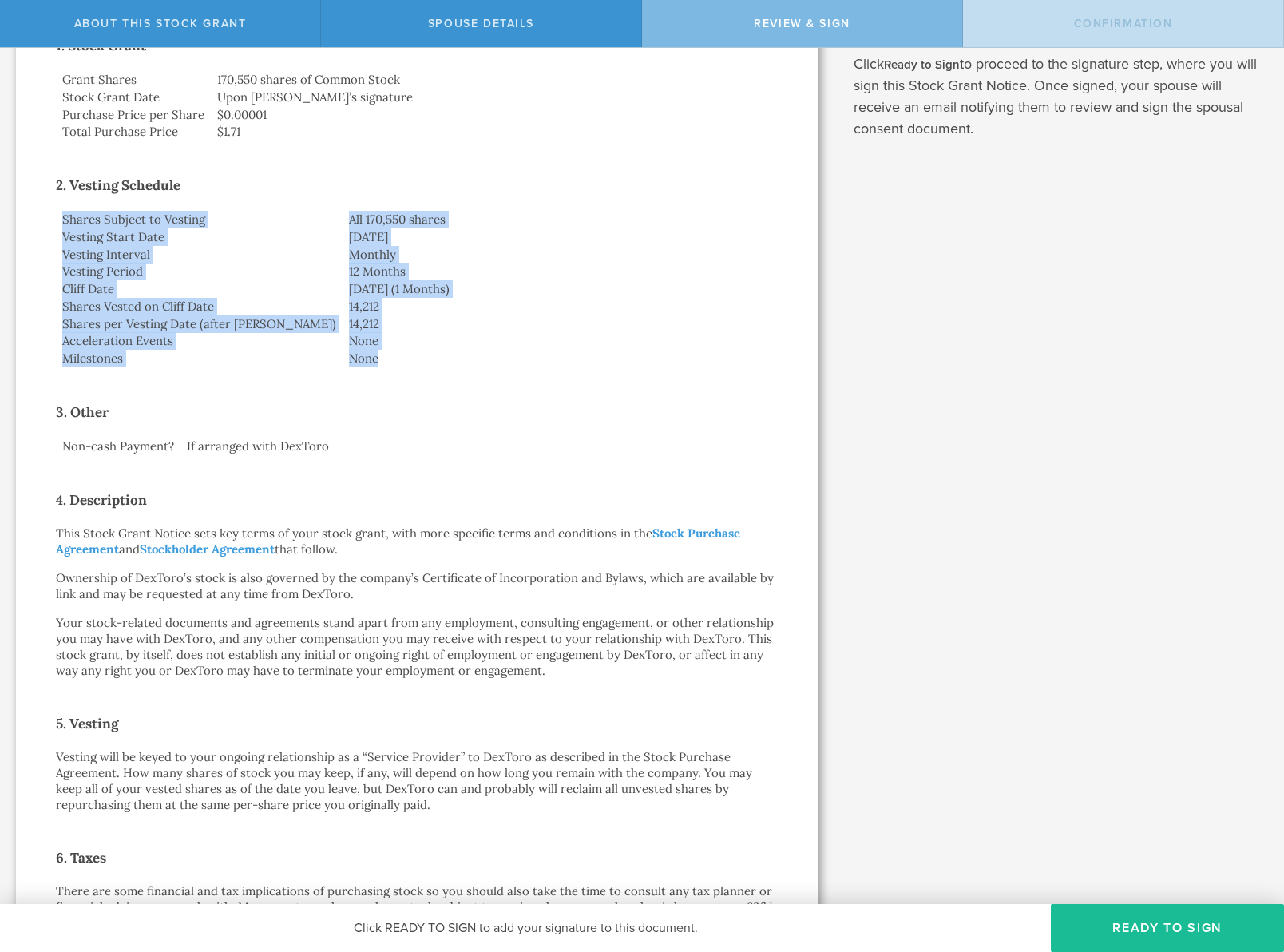
scroll to position [350, 0]
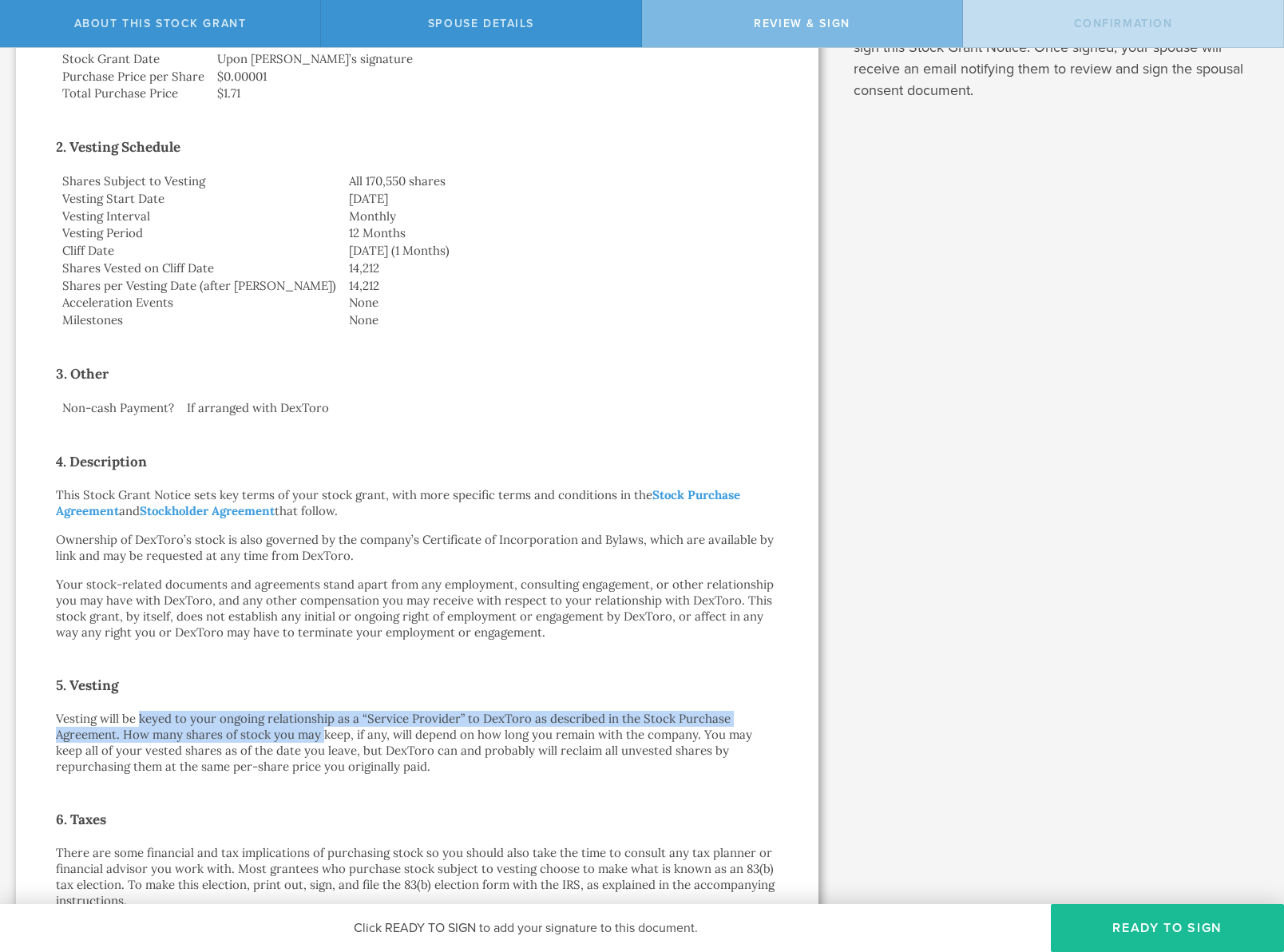
drag, startPoint x: 154, startPoint y: 713, endPoint x: 366, endPoint y: 755, distance: 216.1
click at [366, 755] on p "Vesting will be keyed to your ongoing relationship as a “Service Provider” to D…" at bounding box center [416, 743] width 723 height 64
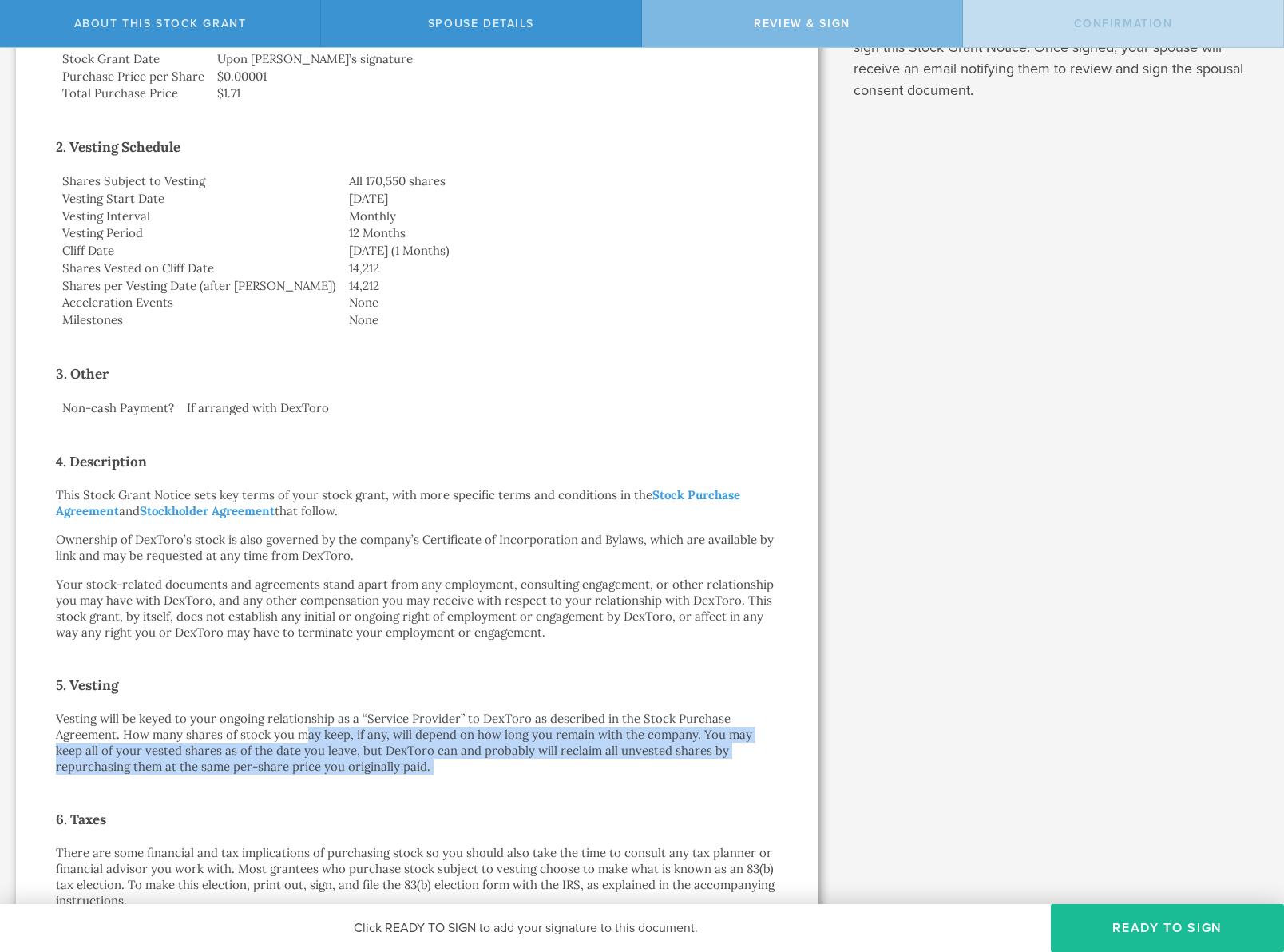
drag, startPoint x: 394, startPoint y: 775, endPoint x: 302, endPoint y: 738, distance: 99.2
click at [302, 738] on div "Stock Grant Notice [PERSON_NAME] by electronic delivery Dear [PERSON_NAME]: By …" at bounding box center [416, 547] width 723 height 1544
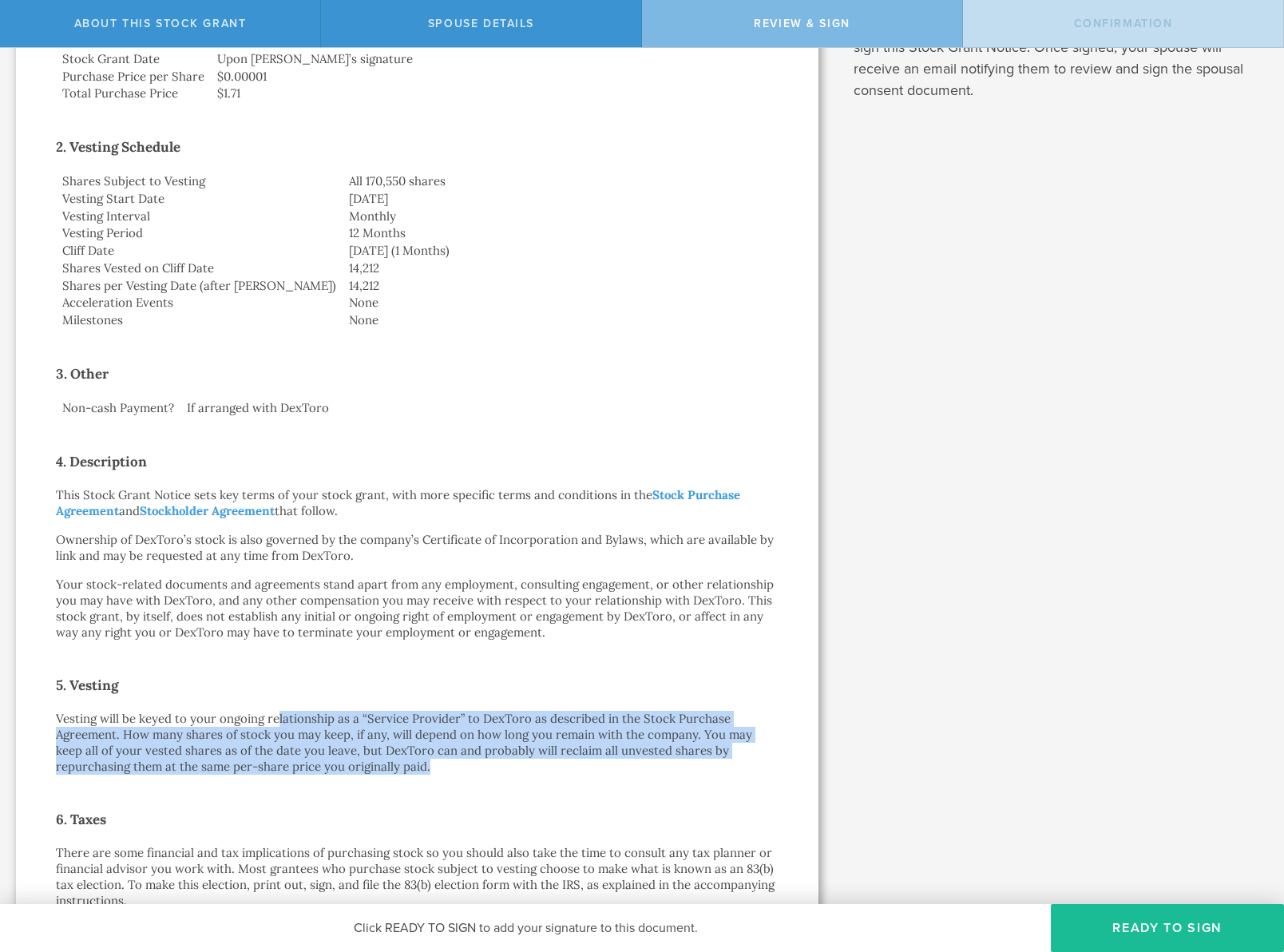
drag, startPoint x: 276, startPoint y: 721, endPoint x: 397, endPoint y: 762, distance: 127.8
click at [397, 762] on p "Vesting will be keyed to your ongoing relationship as a “Service Provider” to D…" at bounding box center [416, 743] width 723 height 64
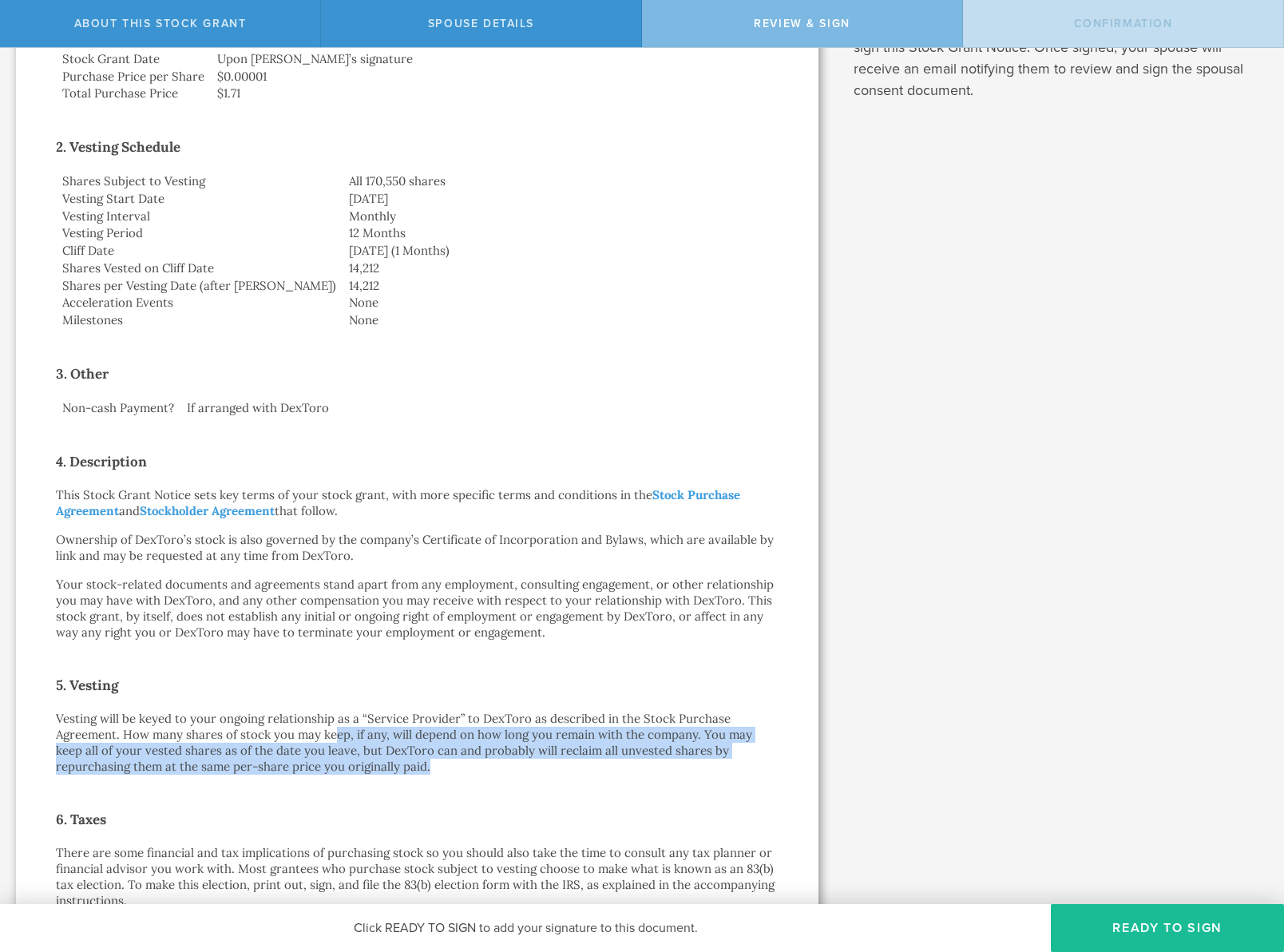
drag, startPoint x: 397, startPoint y: 762, endPoint x: 335, endPoint y: 729, distance: 70.2
click at [335, 729] on p "Vesting will be keyed to your ongoing relationship as a “Service Provider” to D…" at bounding box center [416, 743] width 723 height 64
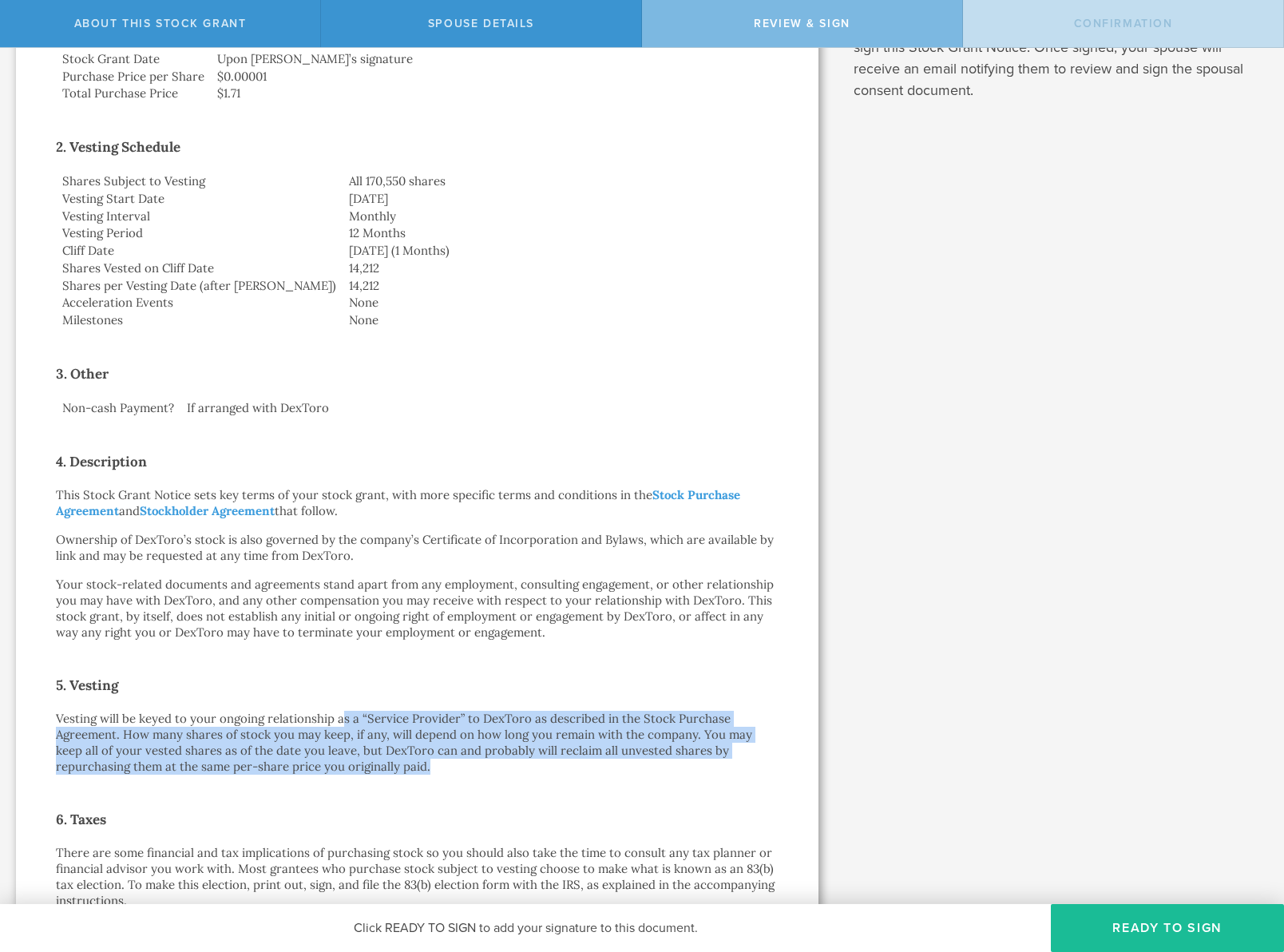
drag, startPoint x: 341, startPoint y: 716, endPoint x: 416, endPoint y: 782, distance: 99.9
click at [416, 782] on div "Stock Grant Notice [PERSON_NAME] by electronic delivery Dear [PERSON_NAME]: By …" at bounding box center [416, 547] width 723 height 1544
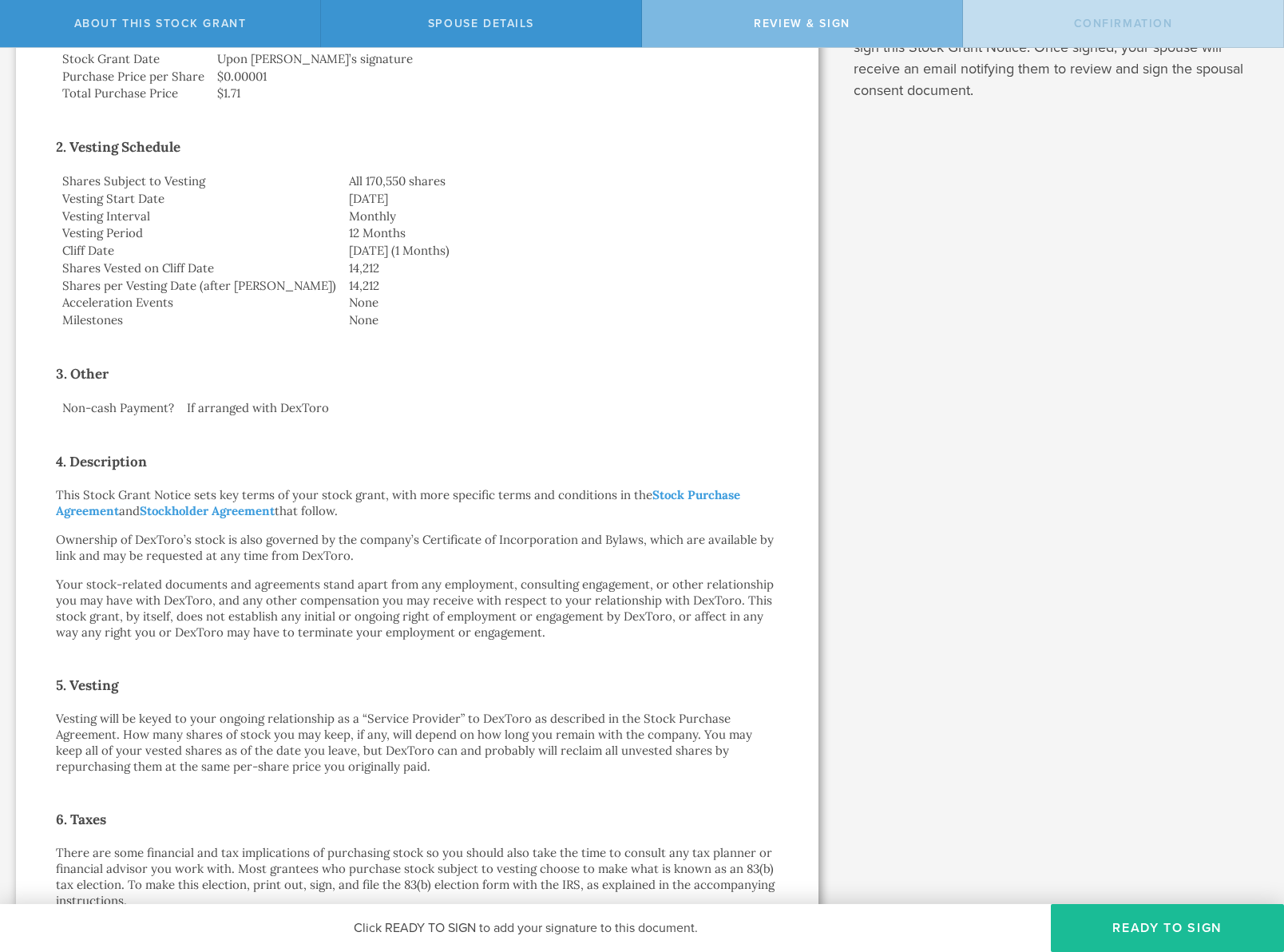
click at [437, 782] on div "Stock Grant Notice [PERSON_NAME] by electronic delivery Dear [PERSON_NAME]: By …" at bounding box center [416, 547] width 723 height 1544
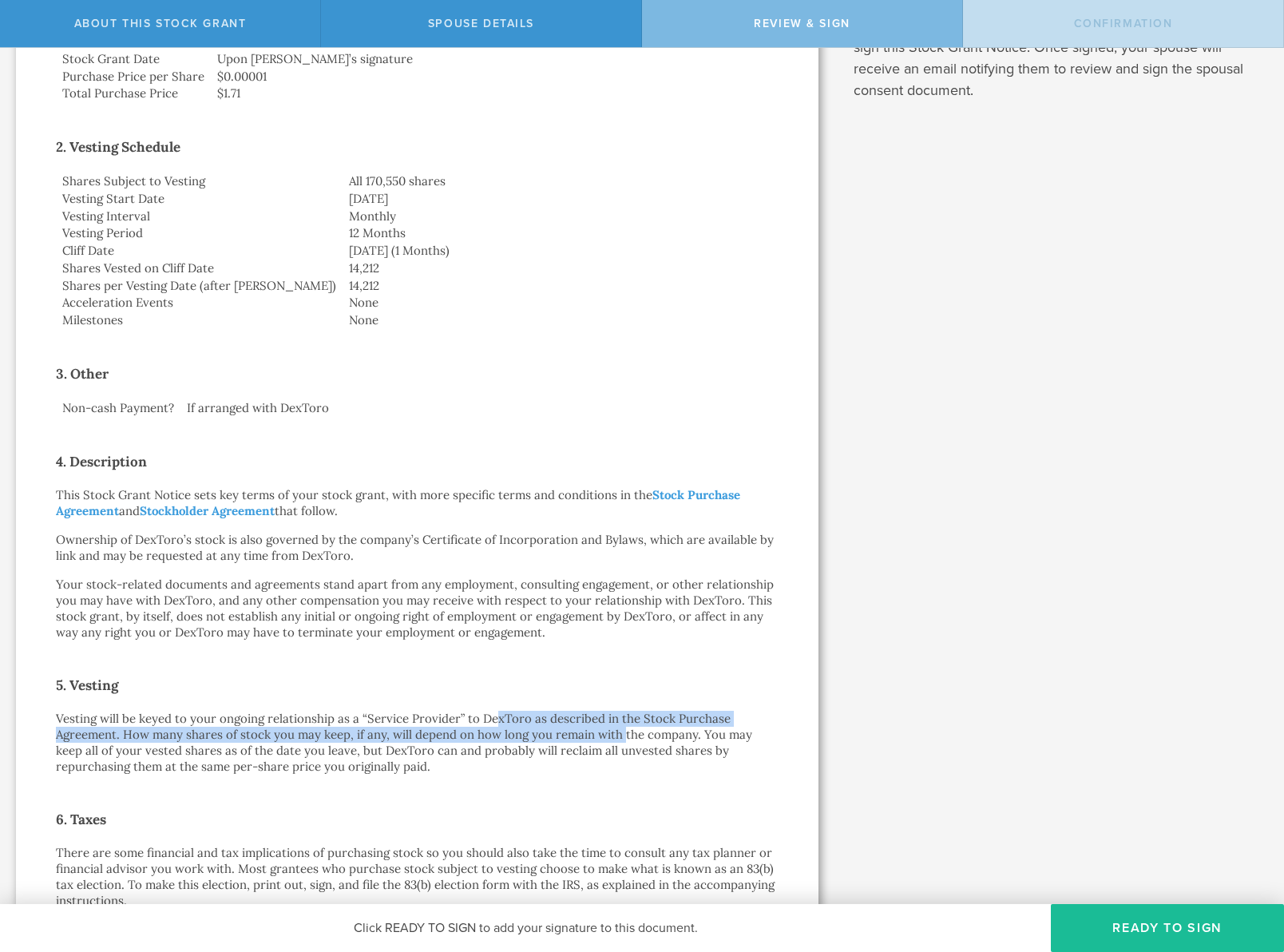
drag, startPoint x: 493, startPoint y: 718, endPoint x: 622, endPoint y: 732, distance: 129.8
click at [622, 732] on p "Vesting will be keyed to your ongoing relationship as a “Service Provider” to D…" at bounding box center [416, 743] width 723 height 64
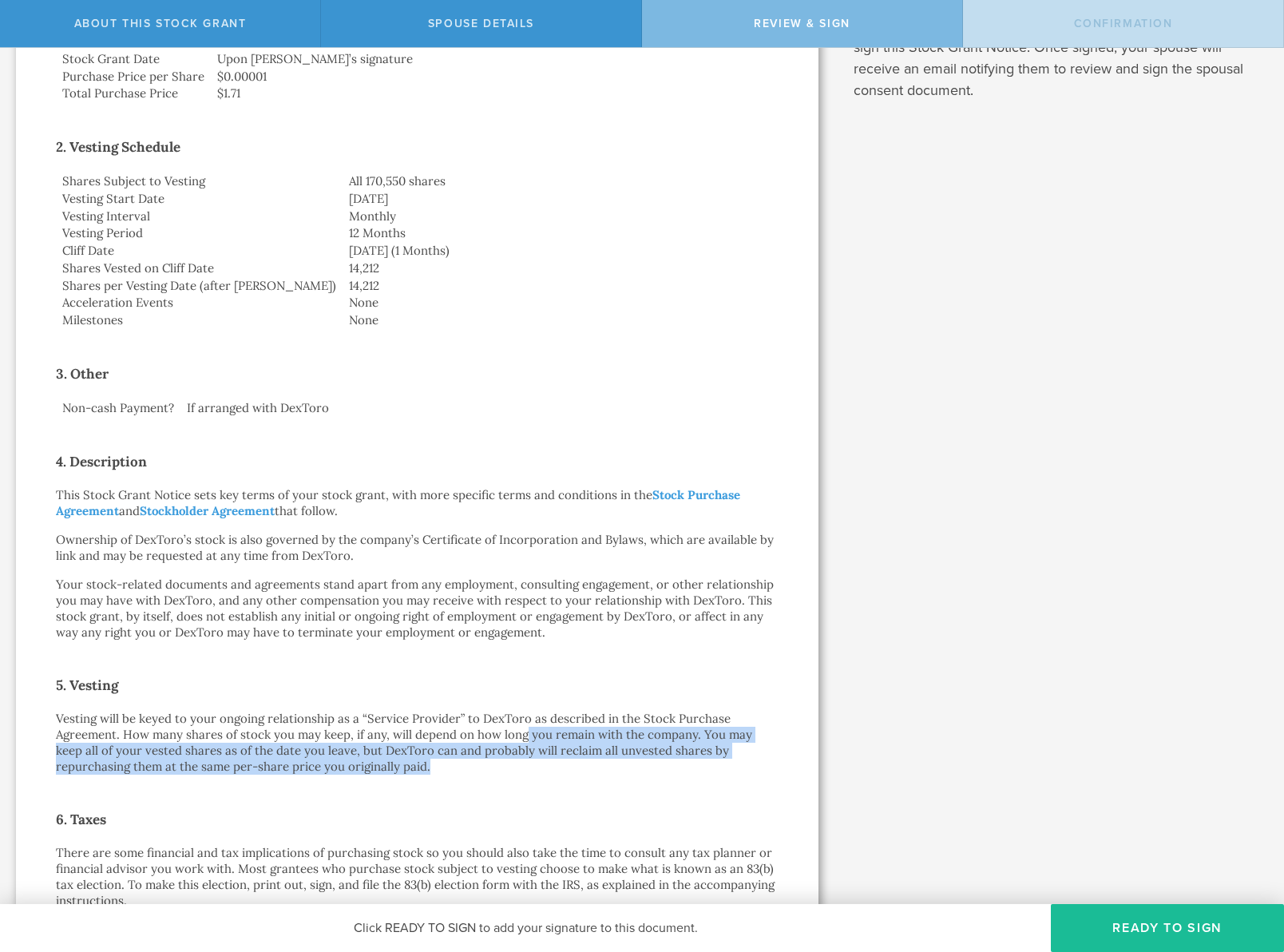
drag, startPoint x: 600, startPoint y: 758, endPoint x: 523, endPoint y: 727, distance: 83.0
click at [523, 727] on p "Vesting will be keyed to your ongoing relationship as a “Service Provider” to D…" at bounding box center [416, 743] width 723 height 64
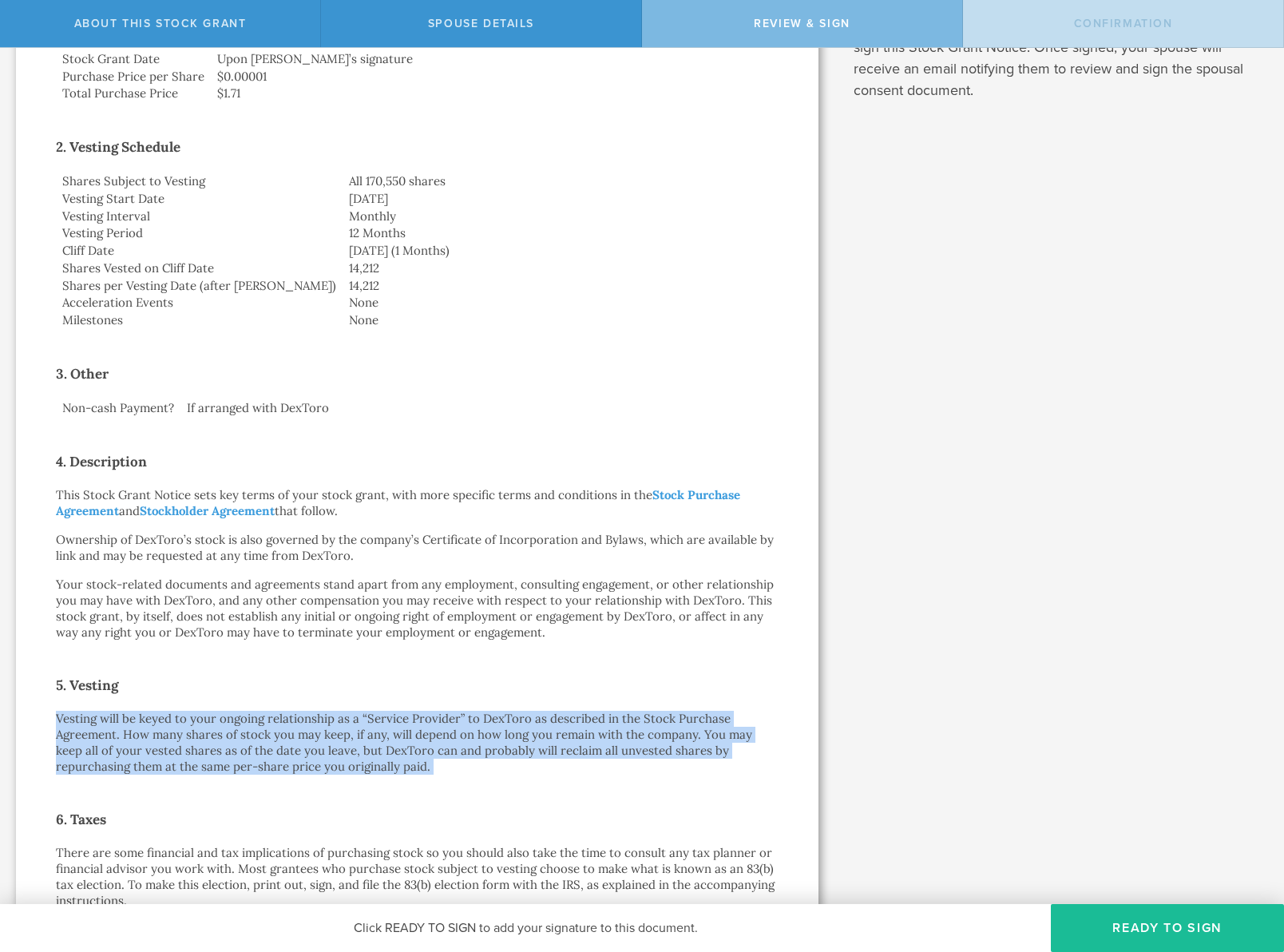
drag, startPoint x: 325, startPoint y: 710, endPoint x: 399, endPoint y: 788, distance: 107.5
click at [399, 788] on div "Stock Grant Notice [PERSON_NAME] by electronic delivery Dear [PERSON_NAME]: By …" at bounding box center [416, 547] width 723 height 1544
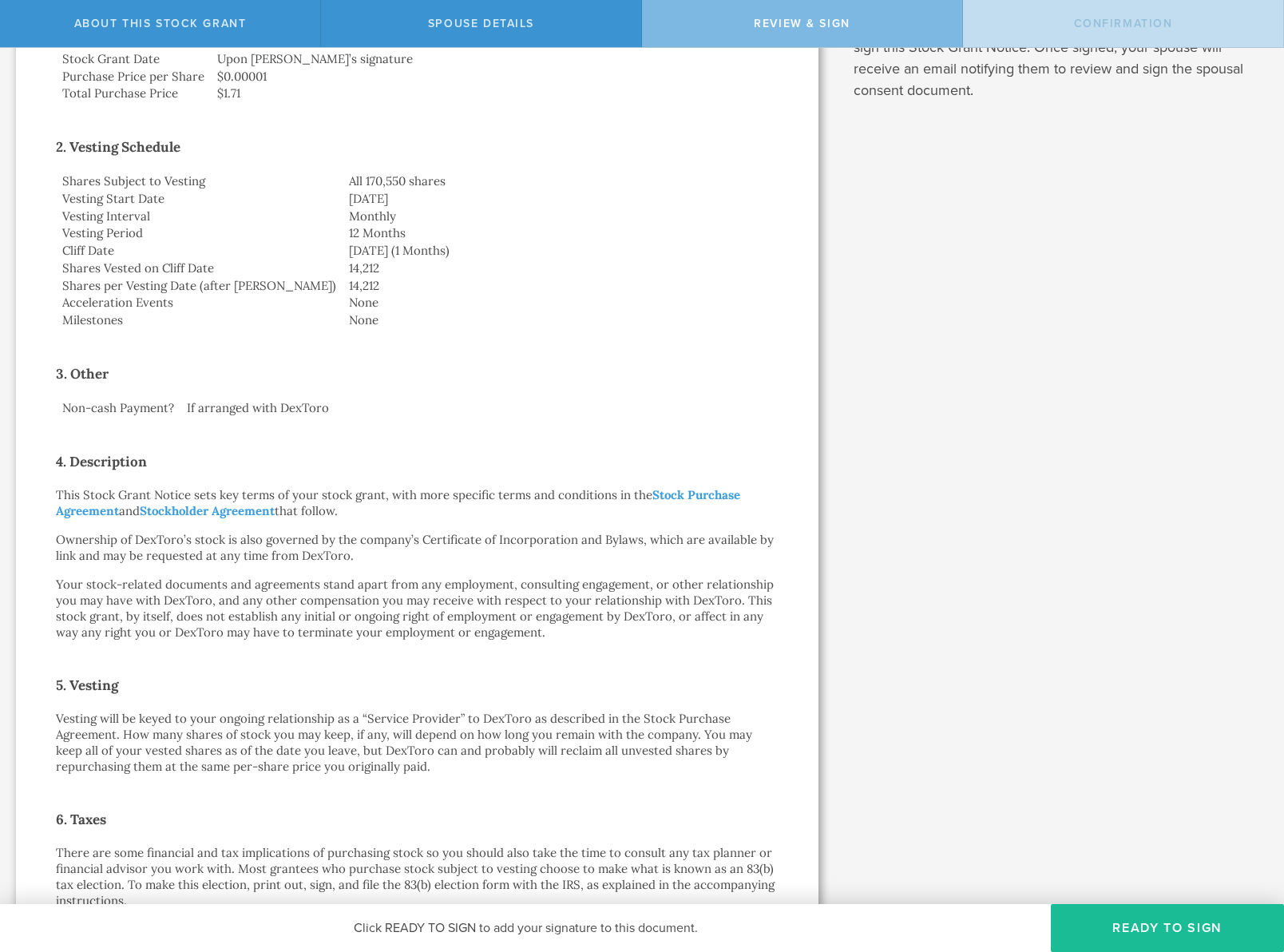
click at [412, 765] on p "Vesting will be keyed to your ongoing relationship as a “Service Provider” to D…" at bounding box center [416, 743] width 723 height 64
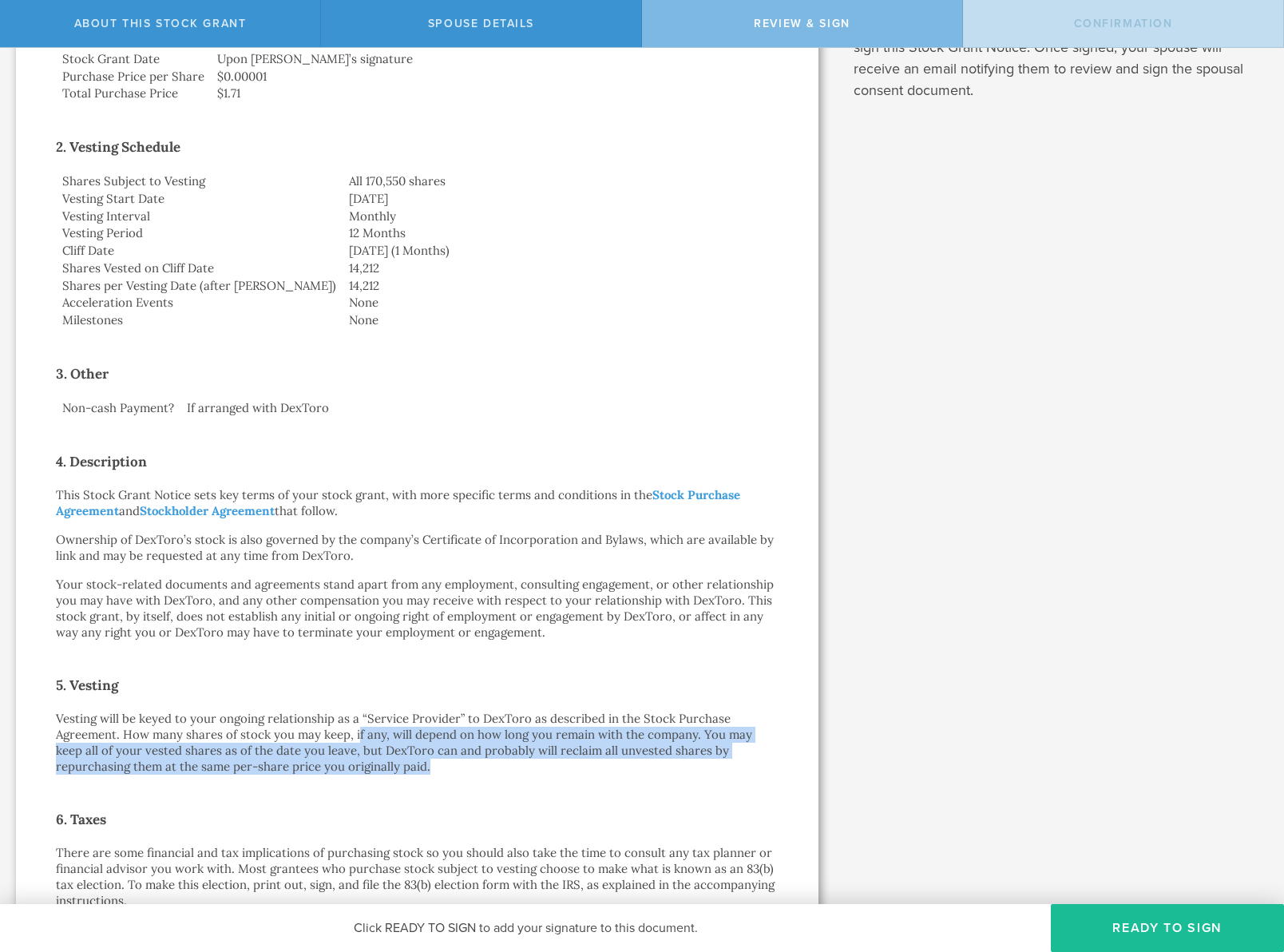
drag, startPoint x: 407, startPoint y: 766, endPoint x: 354, endPoint y: 731, distance: 63.5
click at [354, 731] on p "Vesting will be keyed to your ongoing relationship as a “Service Provider” to D…" at bounding box center [416, 743] width 723 height 64
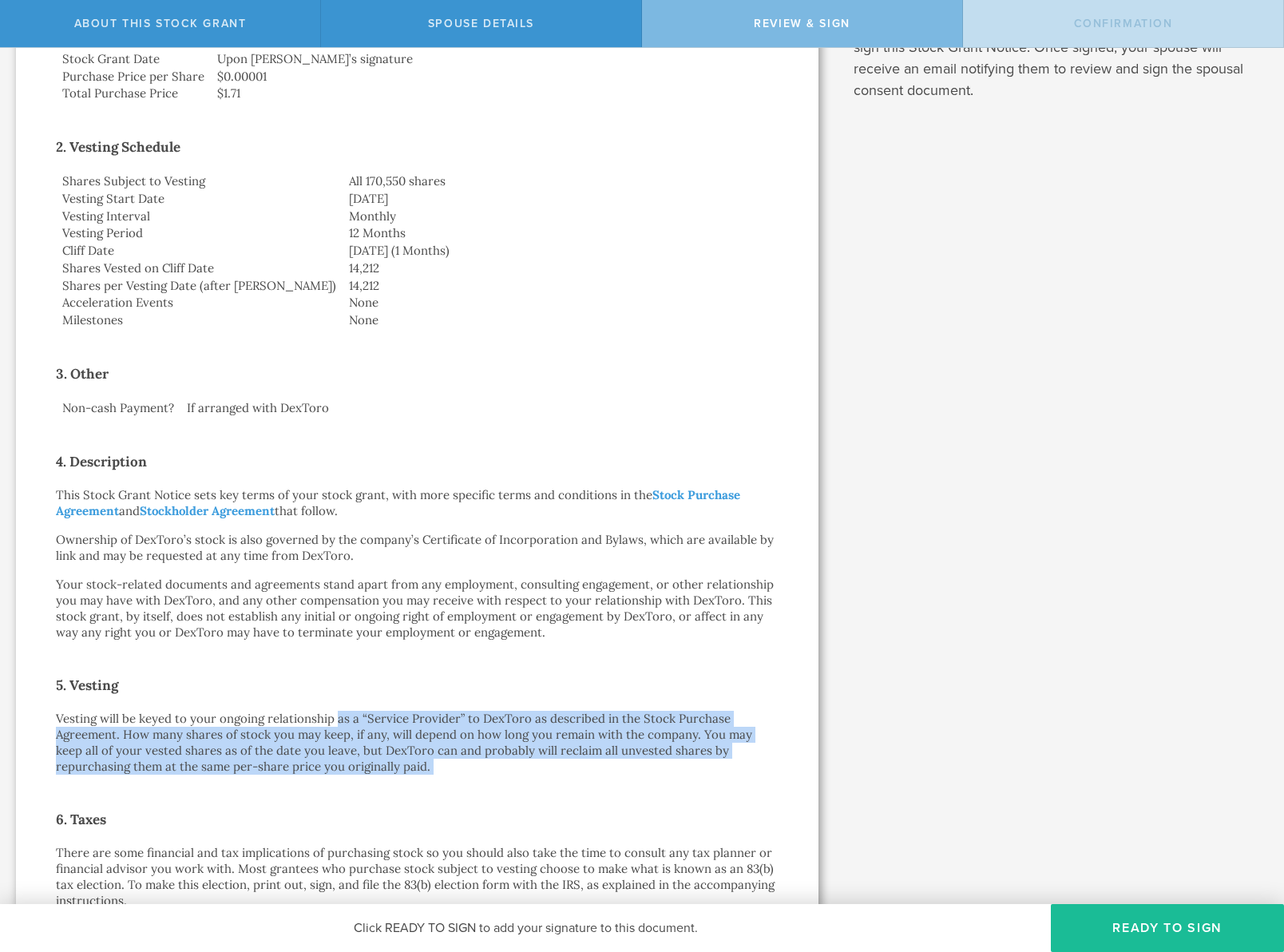
drag, startPoint x: 337, startPoint y: 715, endPoint x: 386, endPoint y: 799, distance: 97.2
click at [386, 799] on div "Stock Grant Notice [PERSON_NAME] by electronic delivery Dear [PERSON_NAME]: By …" at bounding box center [416, 547] width 723 height 1544
click at [404, 759] on p "Vesting will be keyed to your ongoing relationship as a “Service Provider” to D…" at bounding box center [416, 743] width 723 height 64
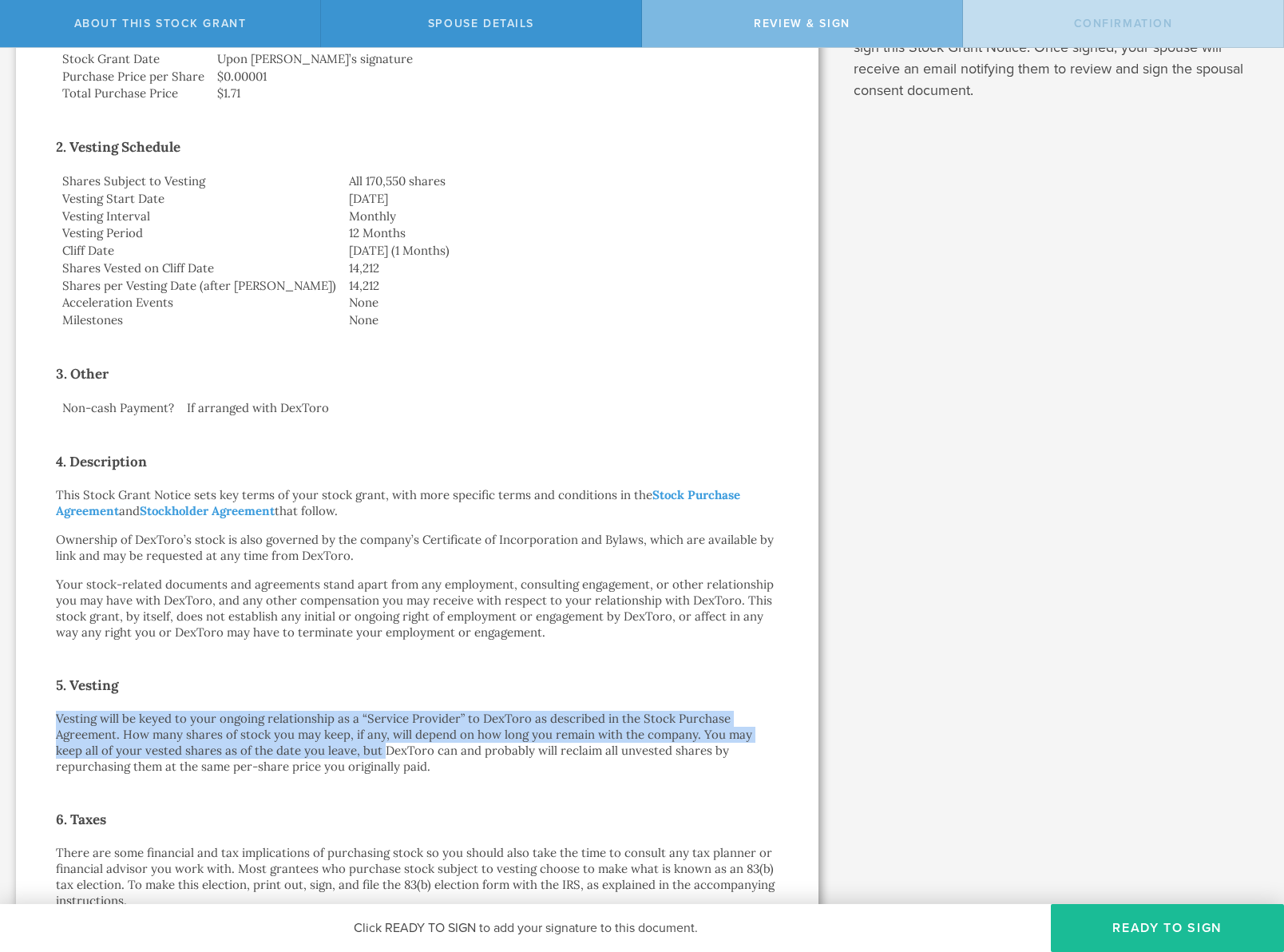
drag, startPoint x: 303, startPoint y: 703, endPoint x: 364, endPoint y: 756, distance: 80.8
click at [364, 756] on div "Stock Grant Notice [PERSON_NAME] by electronic delivery Dear [PERSON_NAME]: By …" at bounding box center [416, 547] width 723 height 1544
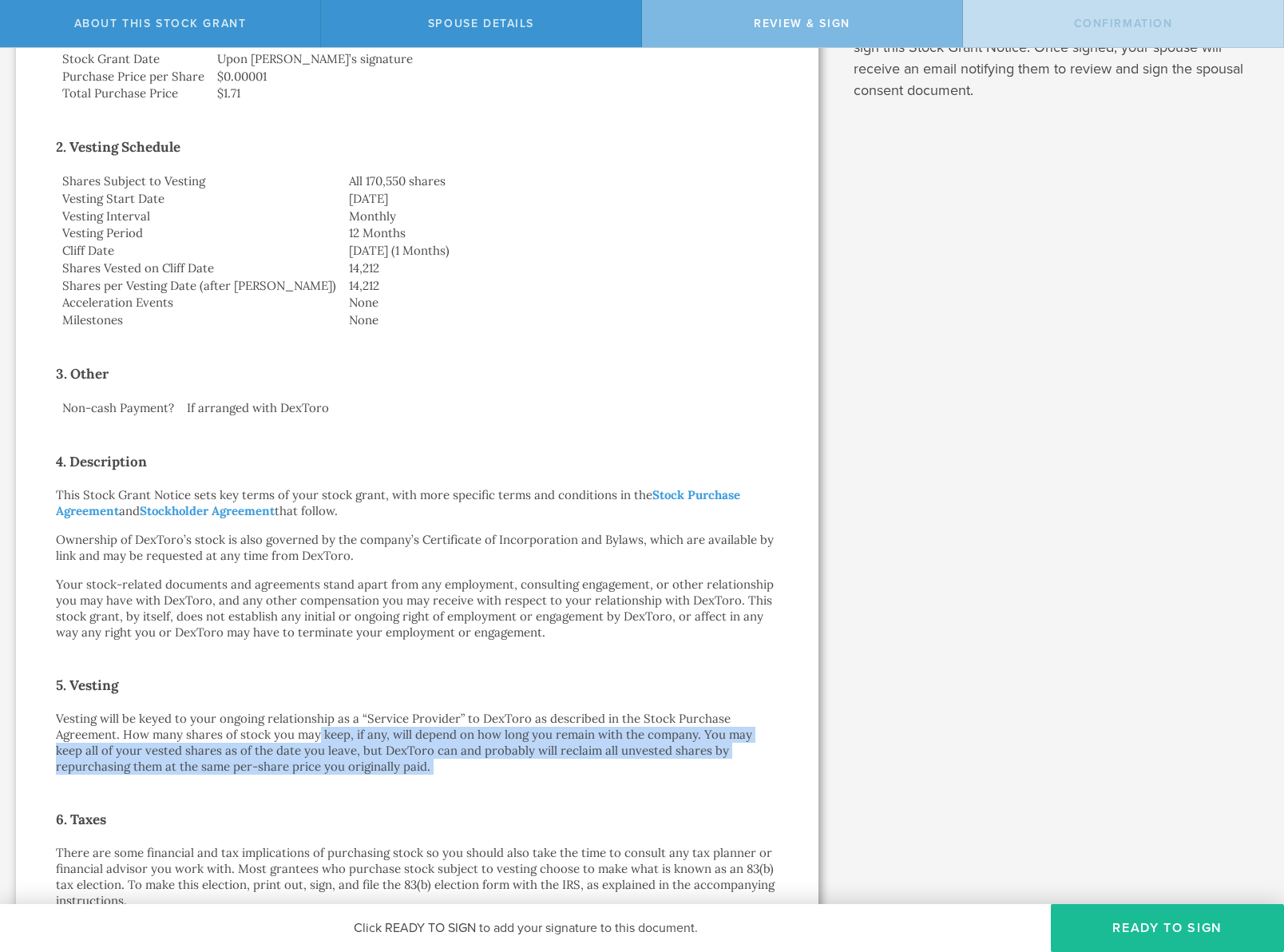
drag, startPoint x: 374, startPoint y: 775, endPoint x: 316, endPoint y: 716, distance: 82.7
click at [316, 720] on div "Stock Grant Notice [PERSON_NAME] by electronic delivery Dear [PERSON_NAME]: By …" at bounding box center [416, 547] width 723 height 1544
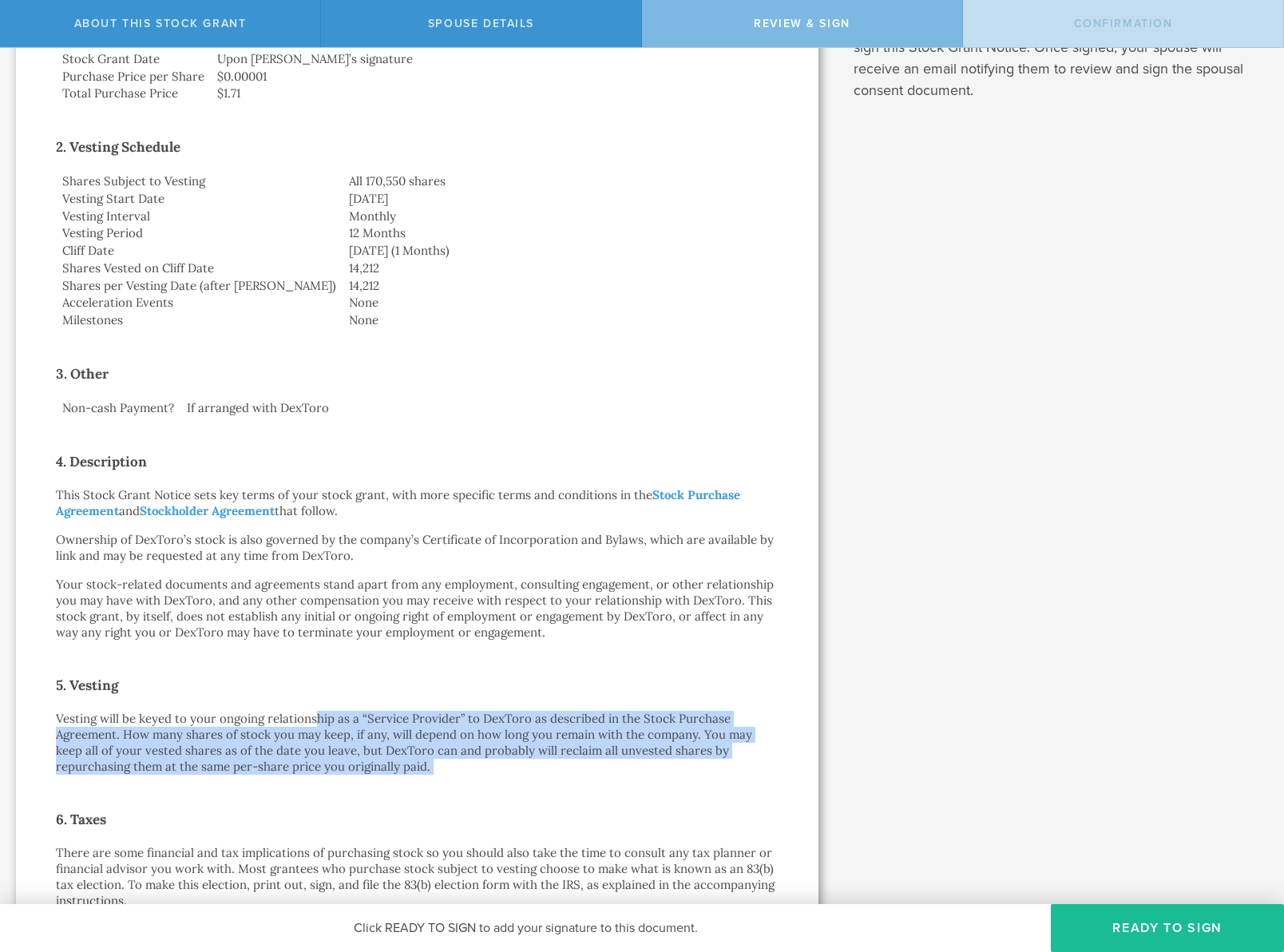
drag, startPoint x: 316, startPoint y: 716, endPoint x: 402, endPoint y: 789, distance: 112.8
click at [402, 789] on div "Stock Grant Notice [PERSON_NAME] by electronic delivery Dear [PERSON_NAME]: By …" at bounding box center [416, 547] width 723 height 1544
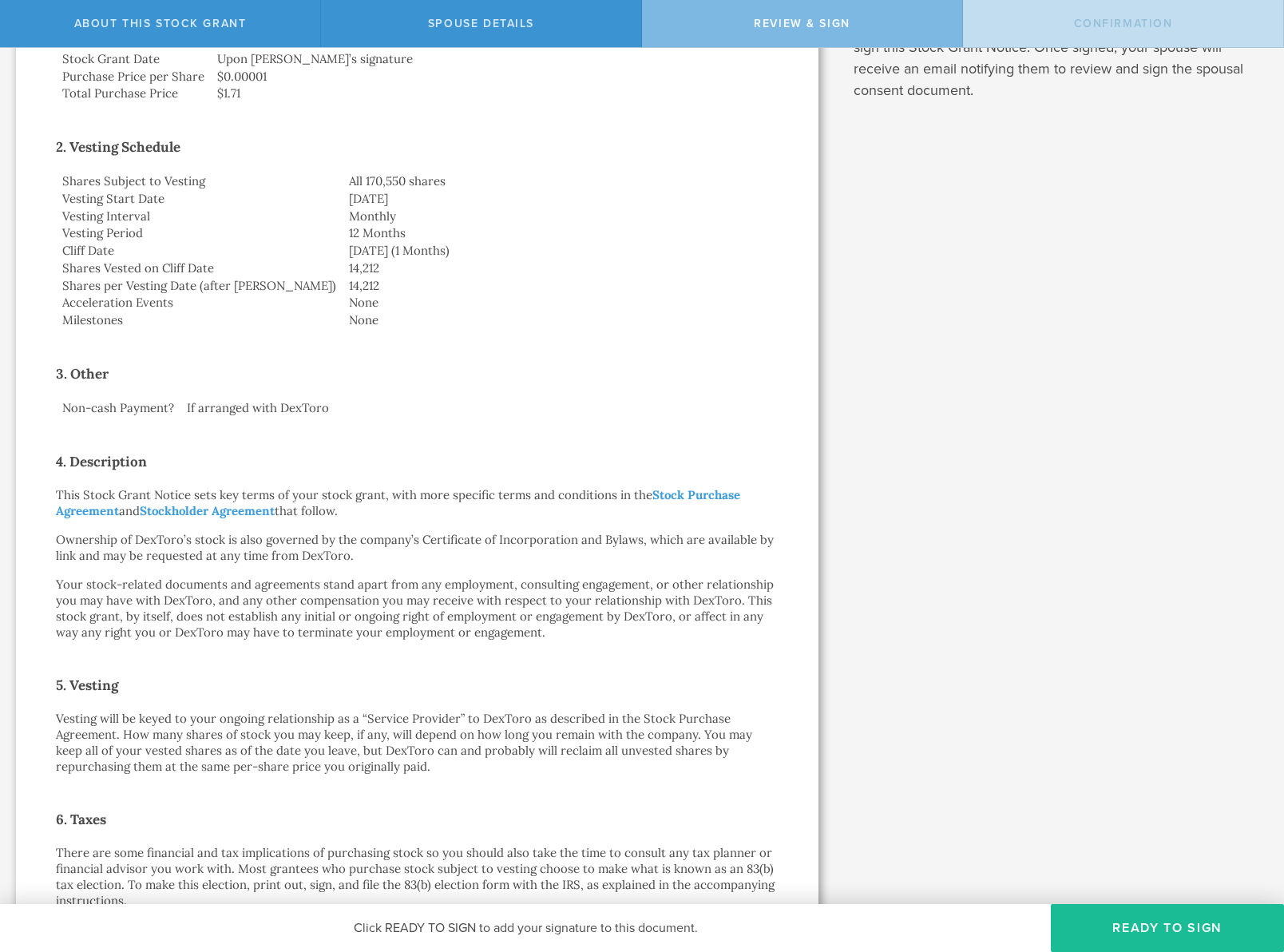
click at [405, 769] on p "Vesting will be keyed to your ongoing relationship as a “Service Provider” to D…" at bounding box center [416, 743] width 723 height 64
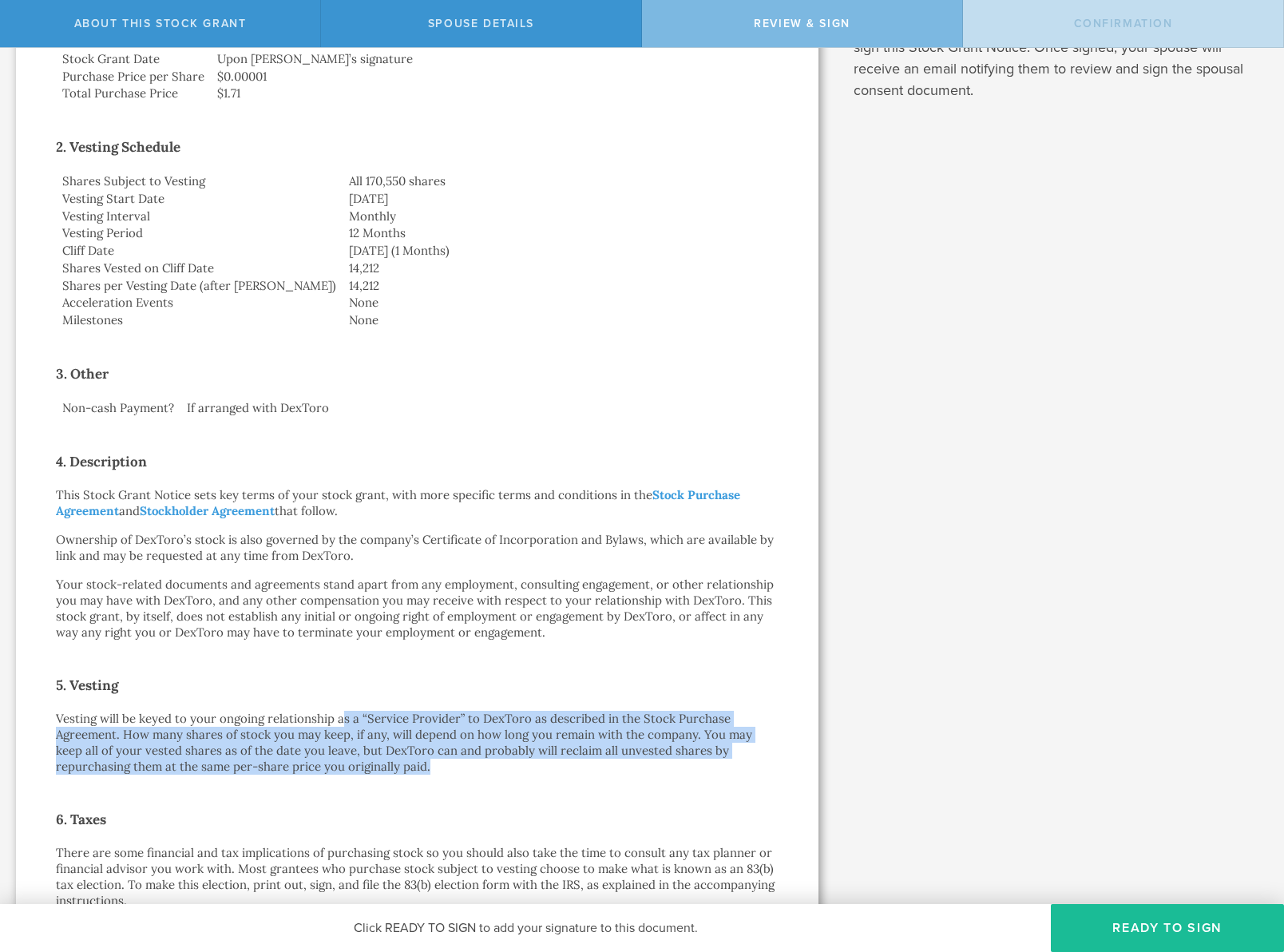
drag, startPoint x: 345, startPoint y: 711, endPoint x: 390, endPoint y: 776, distance: 79.1
click at [390, 776] on div "Stock Grant Notice [PERSON_NAME] by electronic delivery Dear [PERSON_NAME]: By …" at bounding box center [416, 547] width 723 height 1544
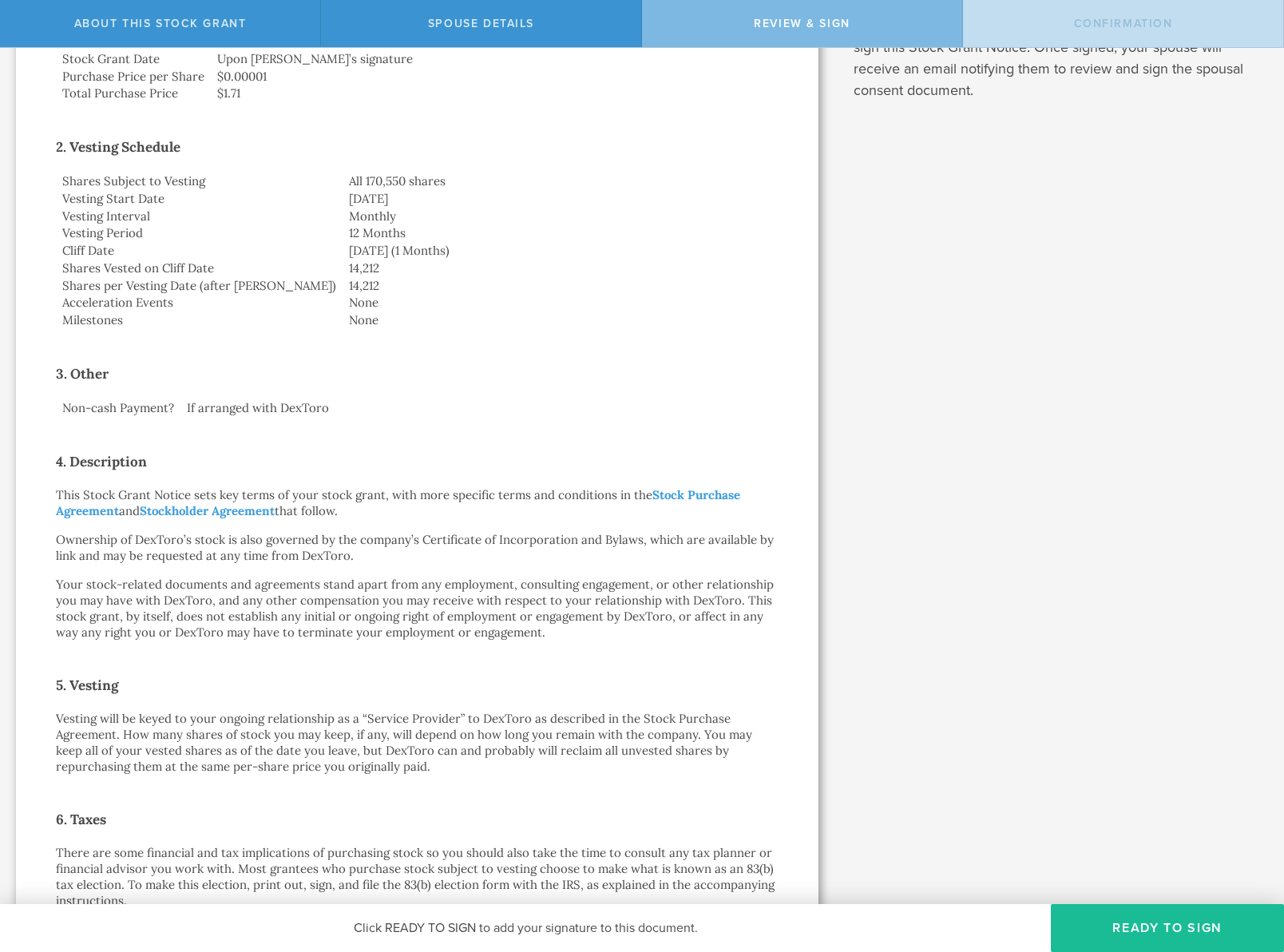
click at [408, 770] on p "Vesting will be keyed to your ongoing relationship as a “Service Provider” to D…" at bounding box center [416, 743] width 723 height 64
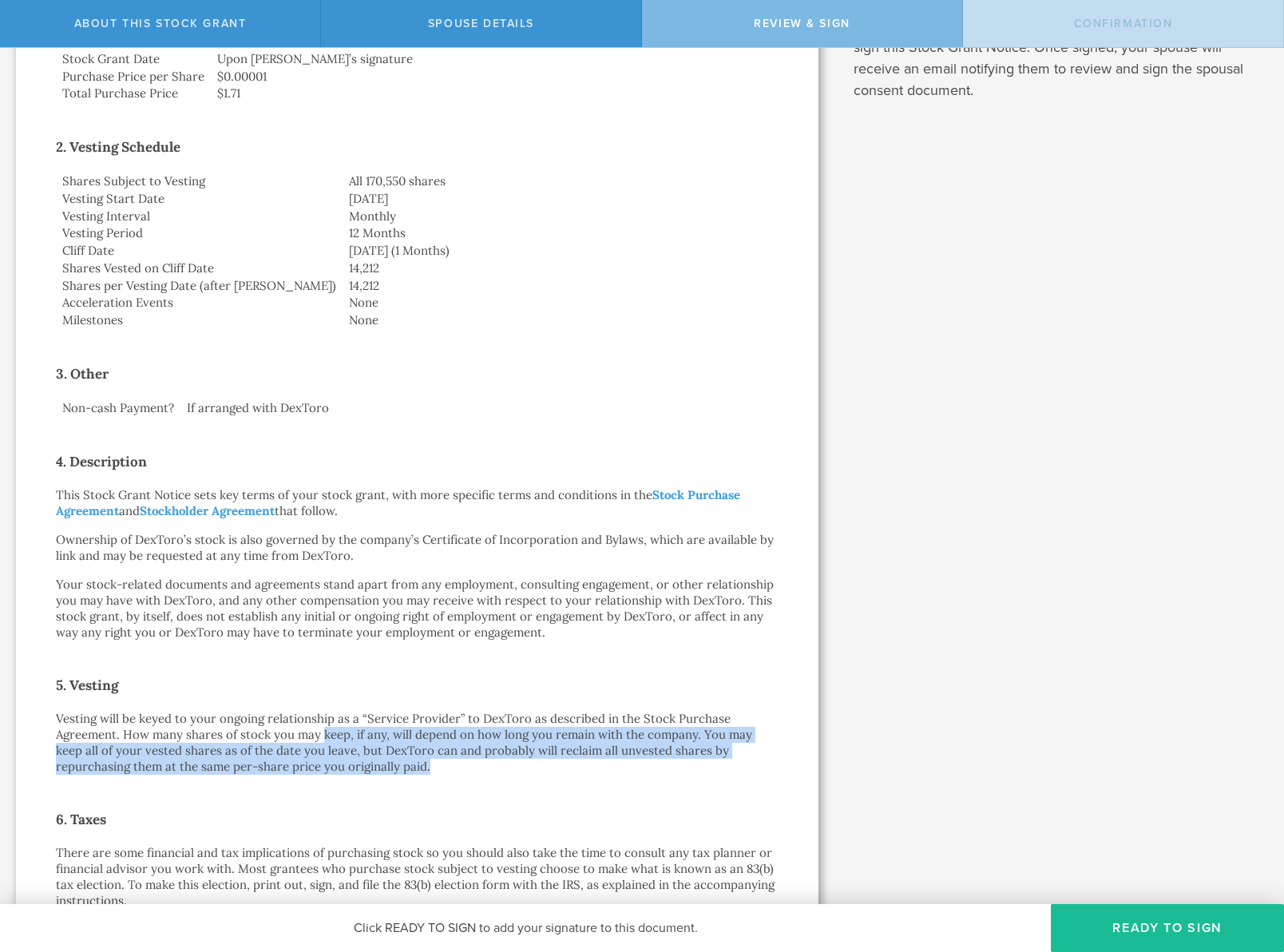
drag, startPoint x: 364, startPoint y: 768, endPoint x: 321, endPoint y: 732, distance: 56.1
click at [321, 732] on p "Vesting will be keyed to your ongoing relationship as a “Service Provider” to D…" at bounding box center [416, 743] width 723 height 64
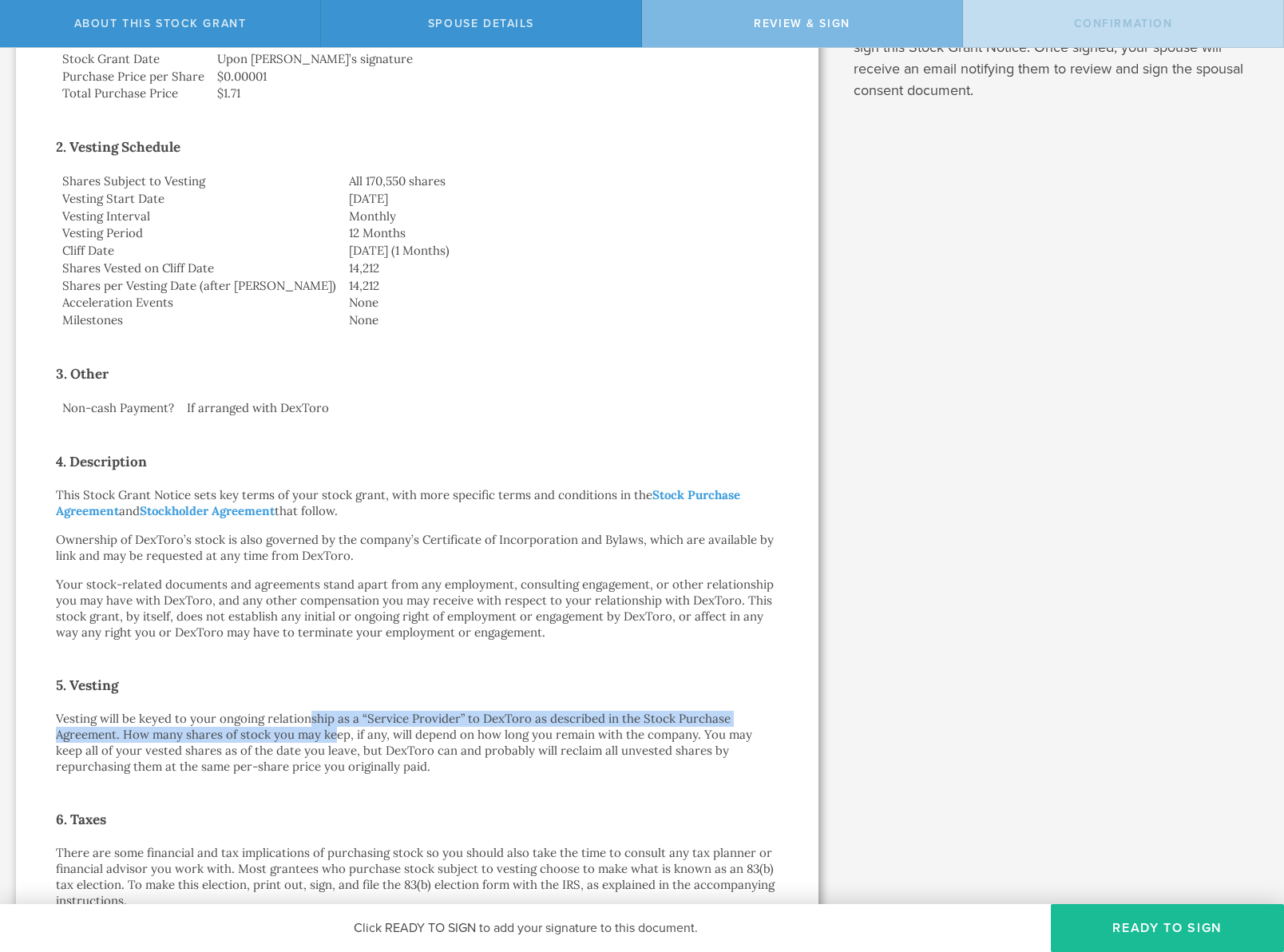
drag, startPoint x: 310, startPoint y: 711, endPoint x: 364, endPoint y: 750, distance: 66.6
click at [341, 736] on p "Vesting will be keyed to your ongoing relationship as a “Service Provider” to D…" at bounding box center [416, 743] width 723 height 64
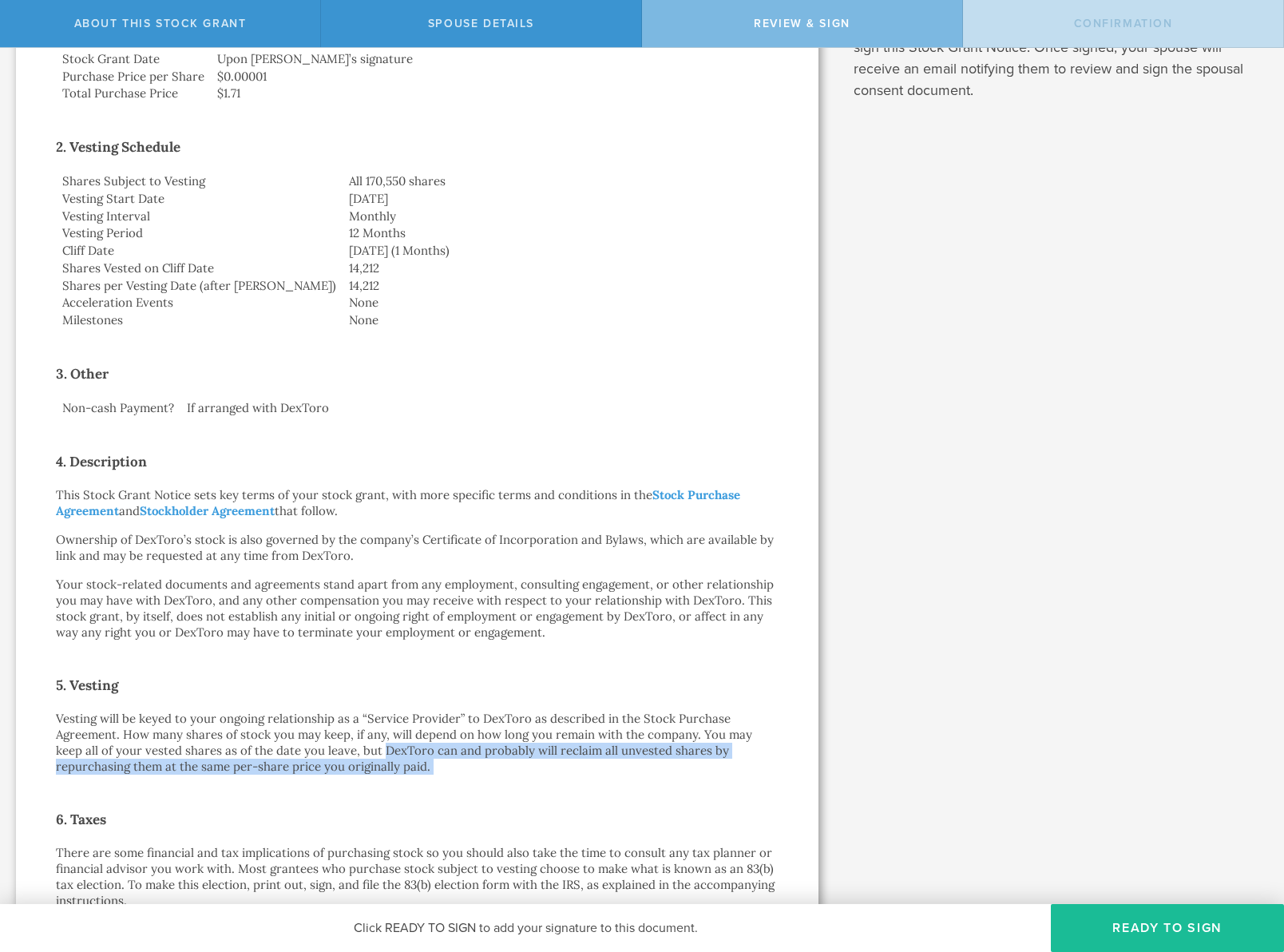
drag, startPoint x: 386, startPoint y: 781, endPoint x: 348, endPoint y: 734, distance: 60.4
click at [351, 740] on div "Stock Grant Notice [PERSON_NAME] by electronic delivery Dear [PERSON_NAME]: By …" at bounding box center [416, 547] width 723 height 1544
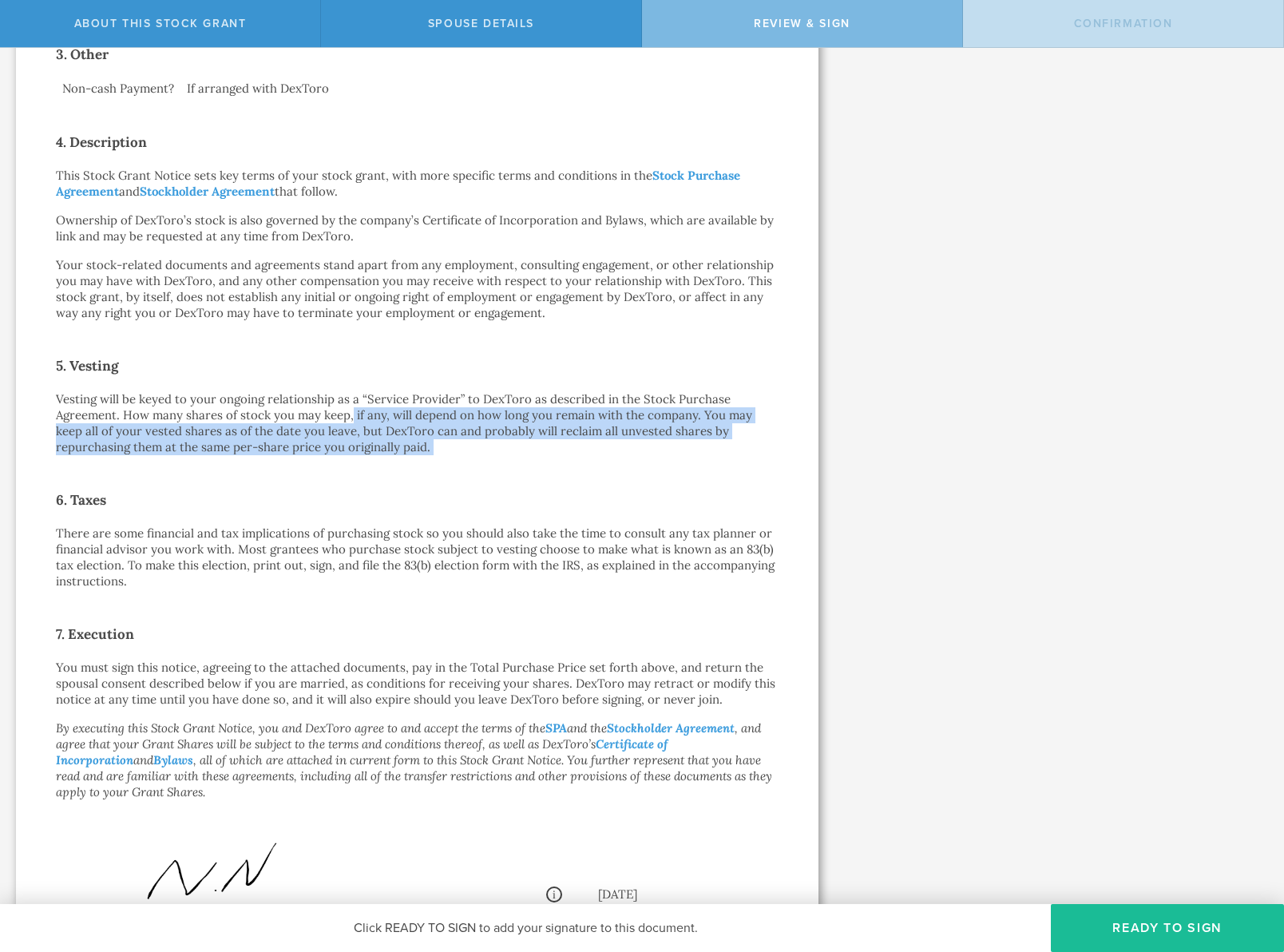
scroll to position [824, 0]
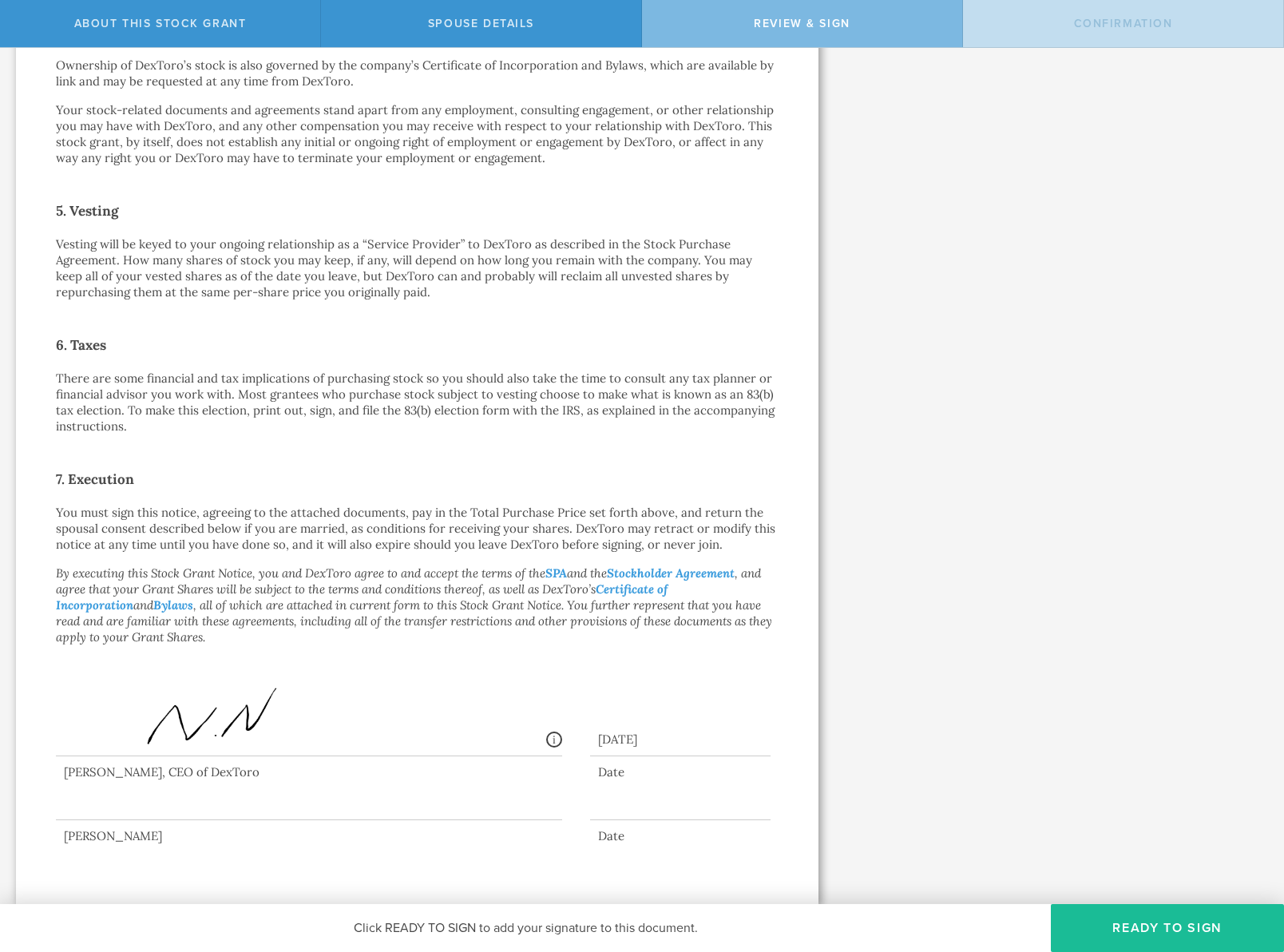
click at [243, 798] on div at bounding box center [308, 788] width 506 height 64
click at [1179, 931] on button "Ready to Sign" at bounding box center [1167, 927] width 233 height 48
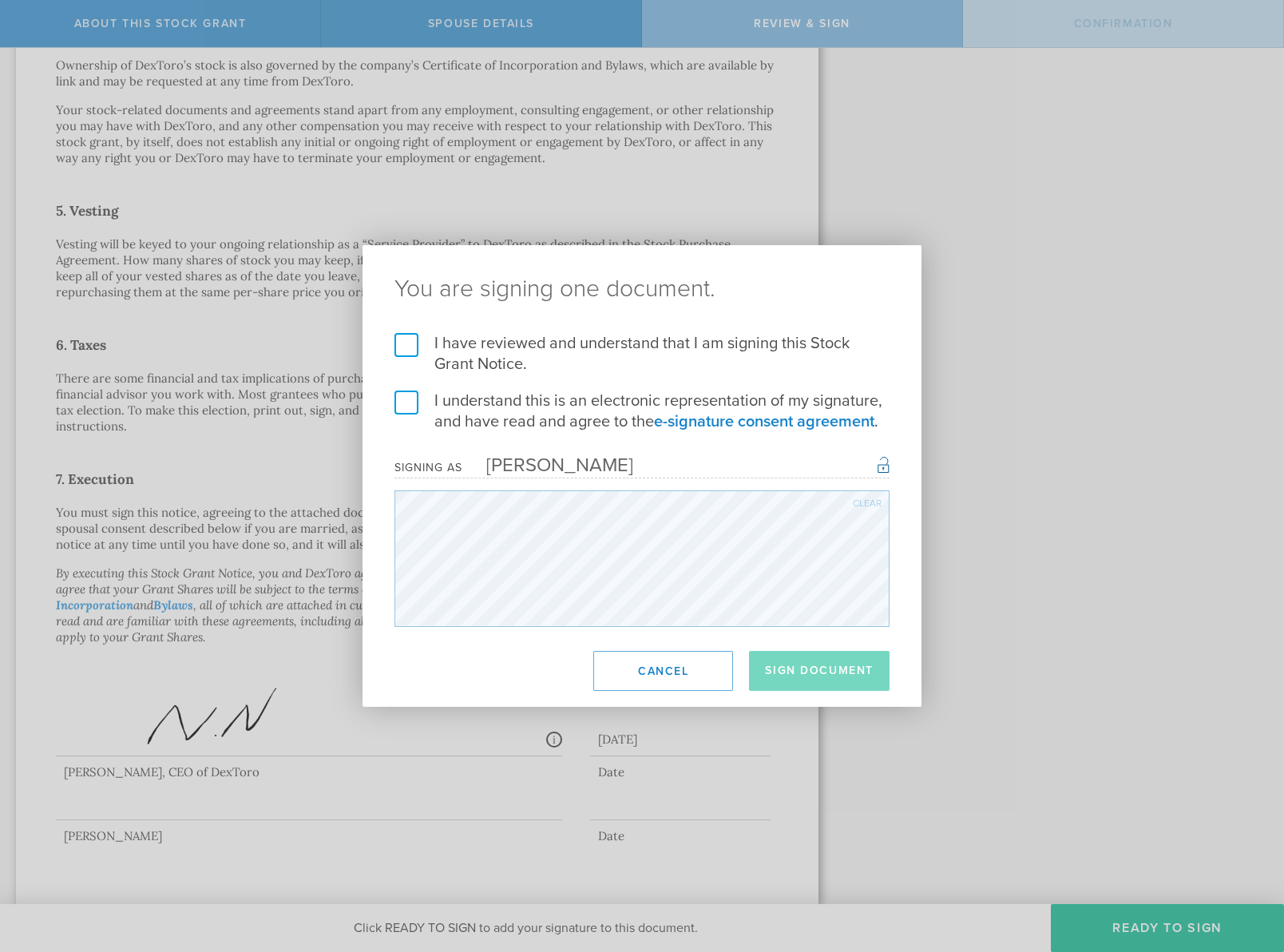
click at [471, 348] on label "I have reviewed and understand that I am signing this Stock Grant Notice." at bounding box center [642, 353] width 495 height 42
click at [0, 0] on input "I have reviewed and understand that I am signing this Stock Grant Notice." at bounding box center [0, 0] width 0 height 0
click at [495, 402] on label "I understand this is an electronic representation of my signature, and have rea…" at bounding box center [642, 410] width 495 height 42
click at [0, 0] on input "I understand this is an electronic representation of my signature, and have rea…" at bounding box center [0, 0] width 0 height 0
click at [830, 665] on button "Sign Document" at bounding box center [819, 670] width 140 height 40
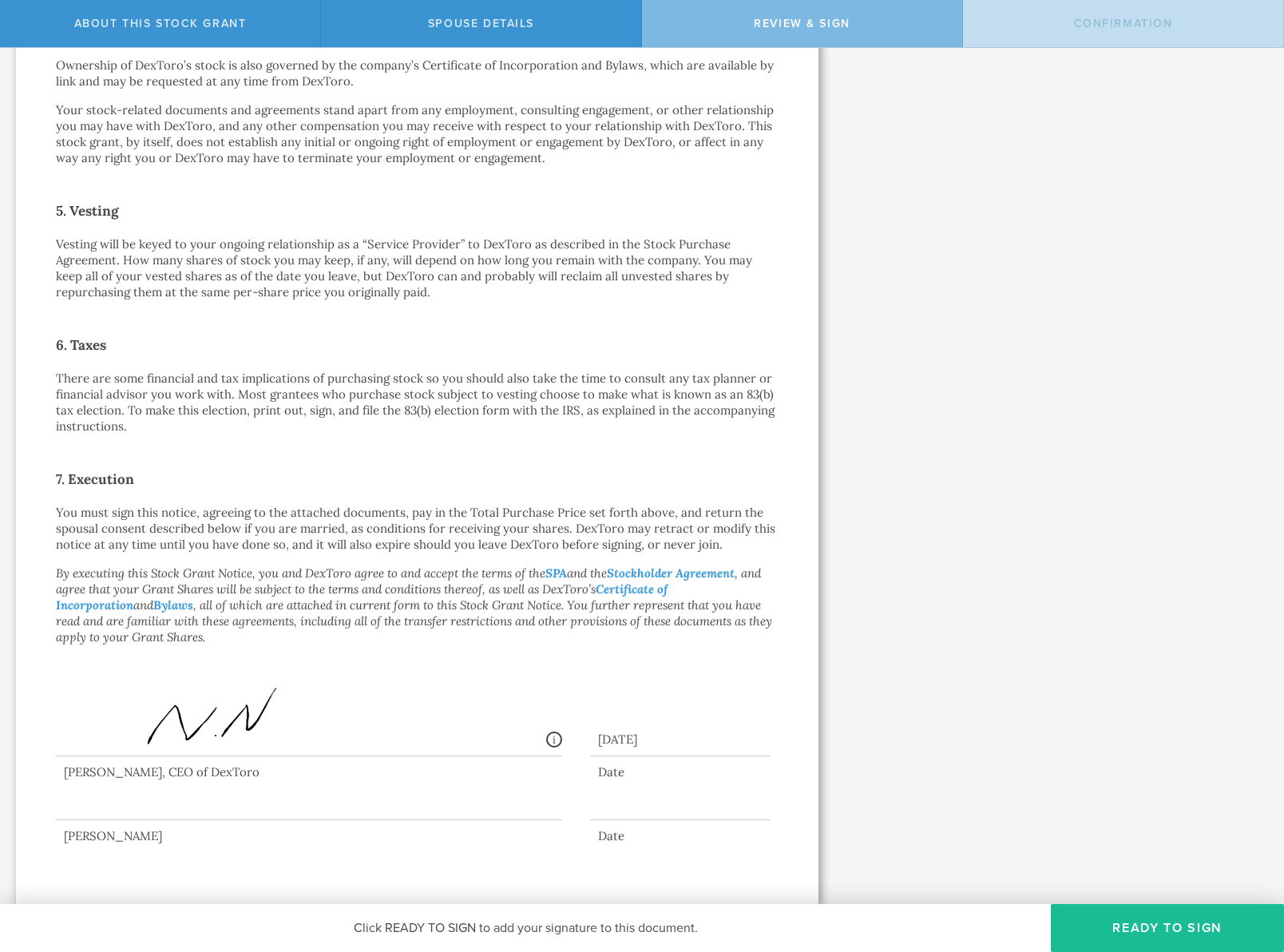
scroll to position [0, 0]
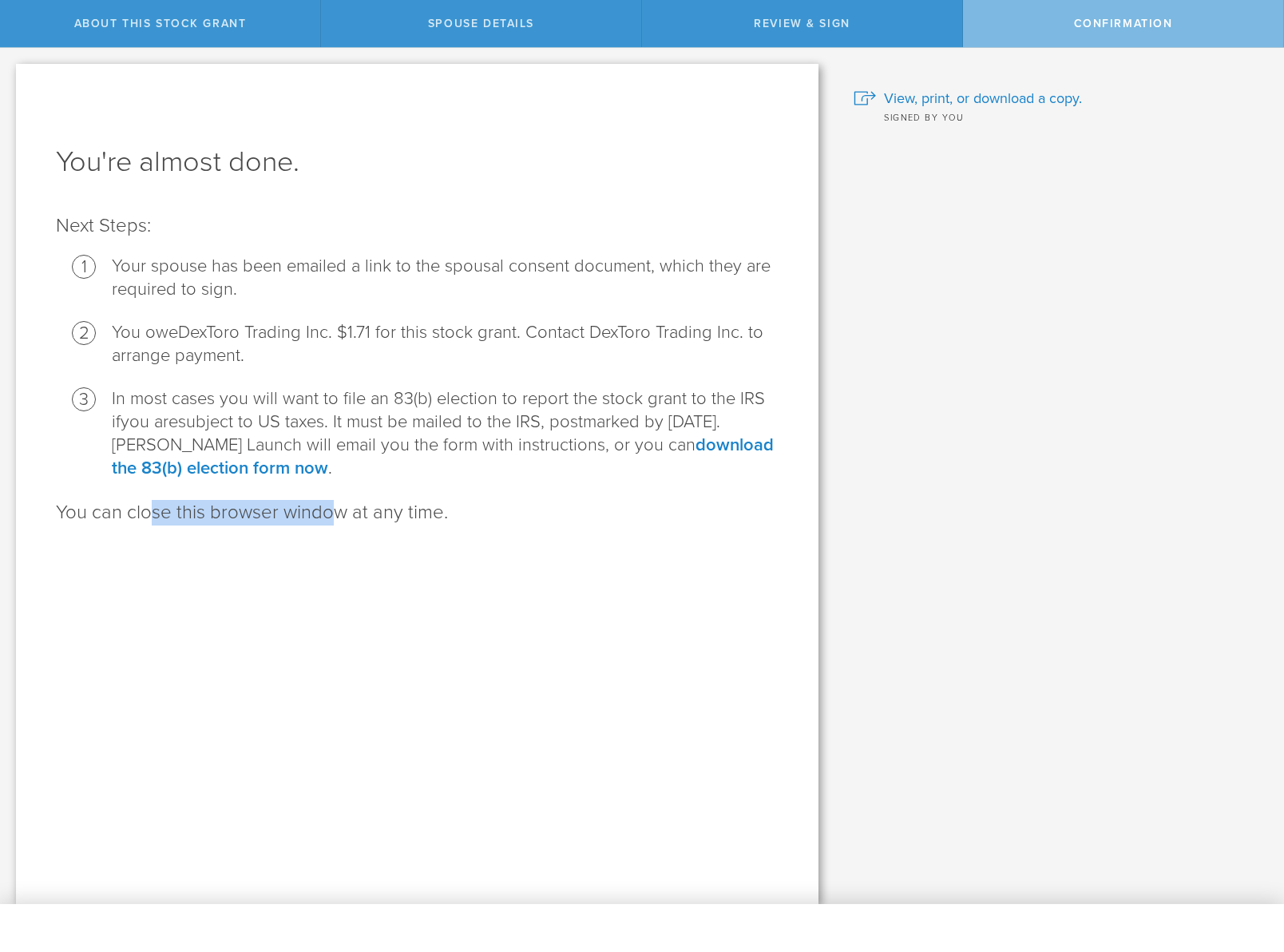
drag, startPoint x: 150, startPoint y: 504, endPoint x: 374, endPoint y: 516, distance: 224.3
click at [374, 516] on p "You can close this browser window at any time." at bounding box center [416, 512] width 723 height 25
click at [1031, 98] on span "View, print, or download a copy." at bounding box center [983, 97] width 198 height 20
